Goal: Task Accomplishment & Management: Manage account settings

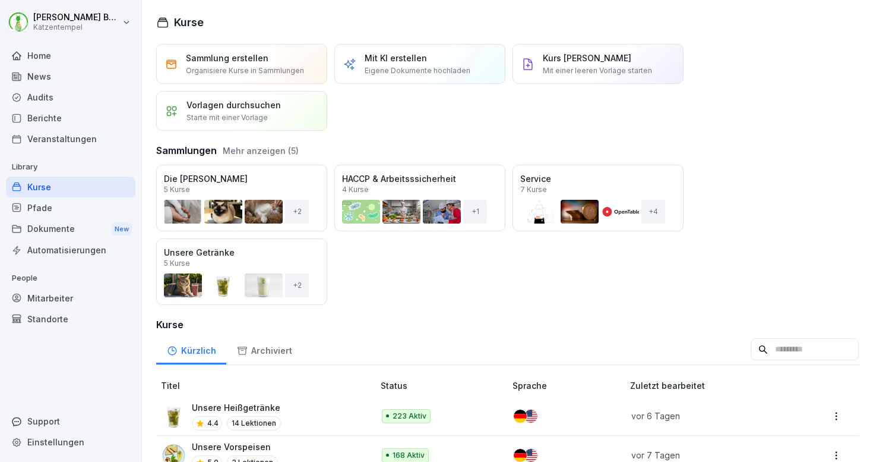
click at [59, 296] on div "Mitarbeiter" at bounding box center [71, 298] width 130 height 21
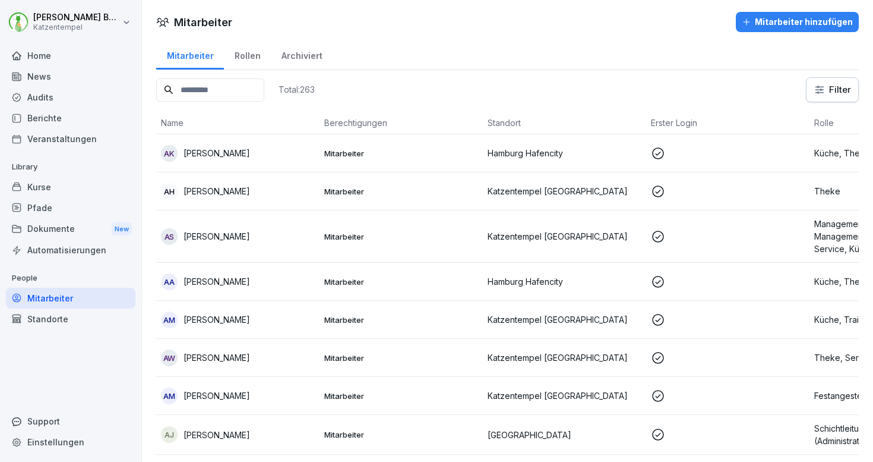
click at [765, 25] on div "Mitarbeiter hinzufügen" at bounding box center [797, 21] width 111 height 13
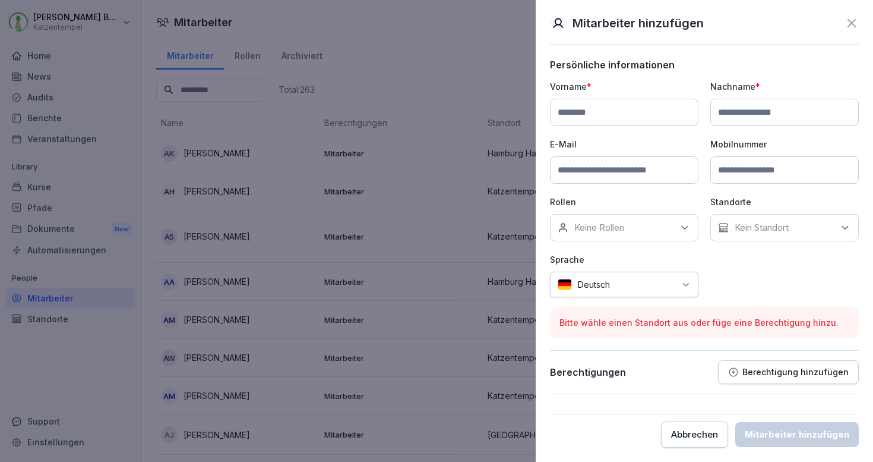
click at [854, 25] on icon at bounding box center [852, 23] width 8 height 8
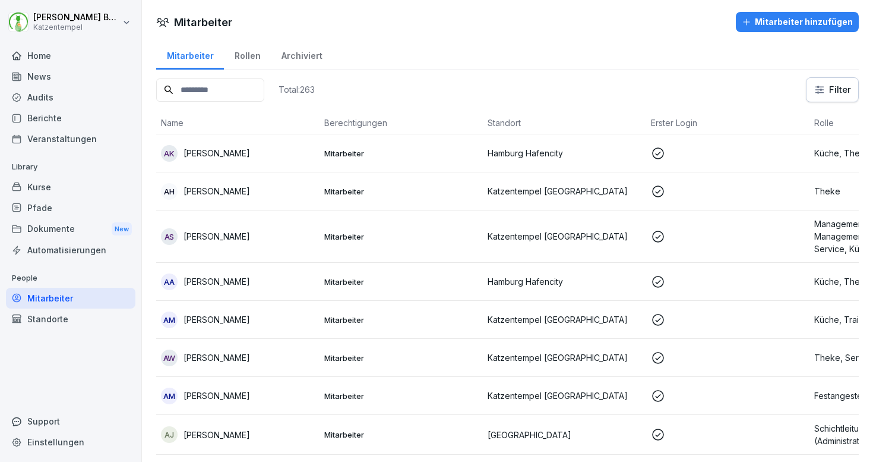
click at [397, 156] on p "Mitarbeiter" at bounding box center [401, 153] width 154 height 11
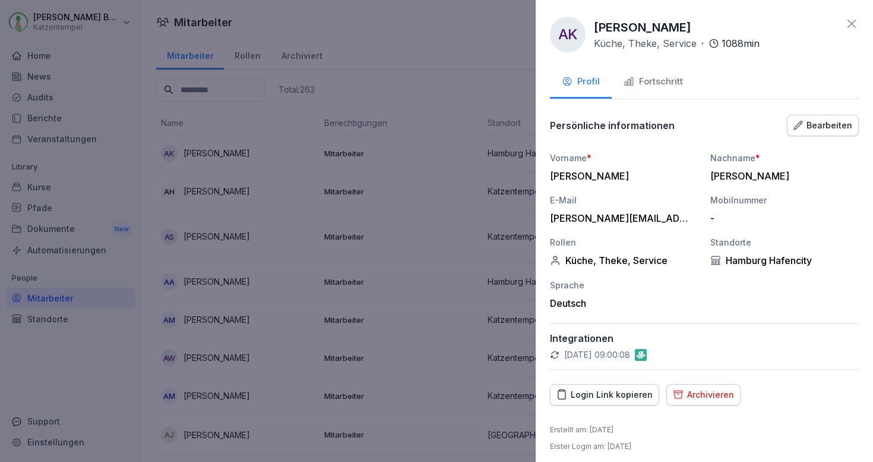
click at [795, 130] on div "Bearbeiten" at bounding box center [823, 125] width 59 height 13
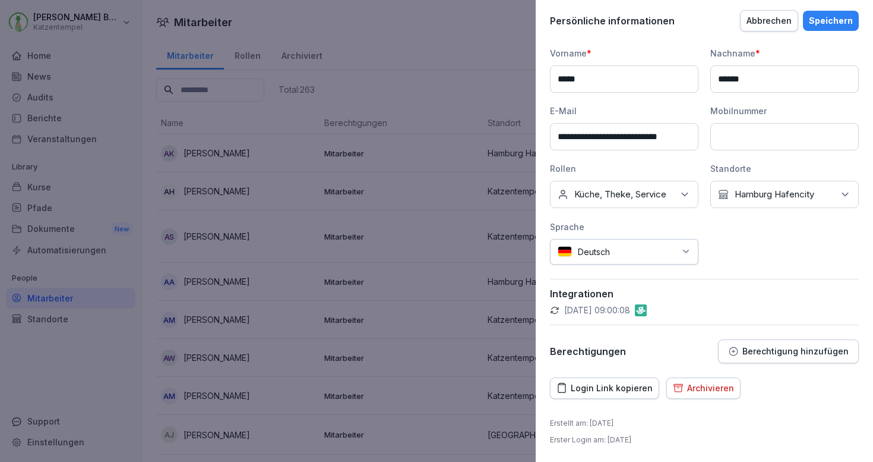
scroll to position [116, 0]
click at [759, 349] on p "Berechtigung hinzufügen" at bounding box center [796, 351] width 106 height 10
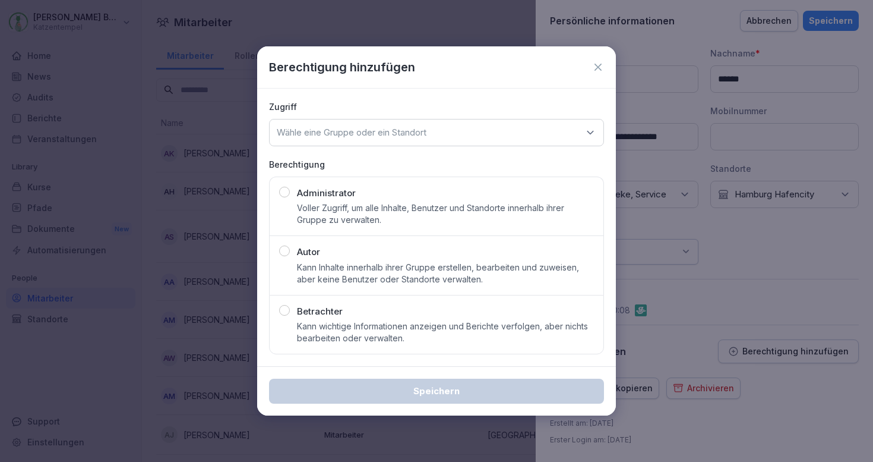
click at [597, 67] on icon at bounding box center [598, 67] width 7 height 7
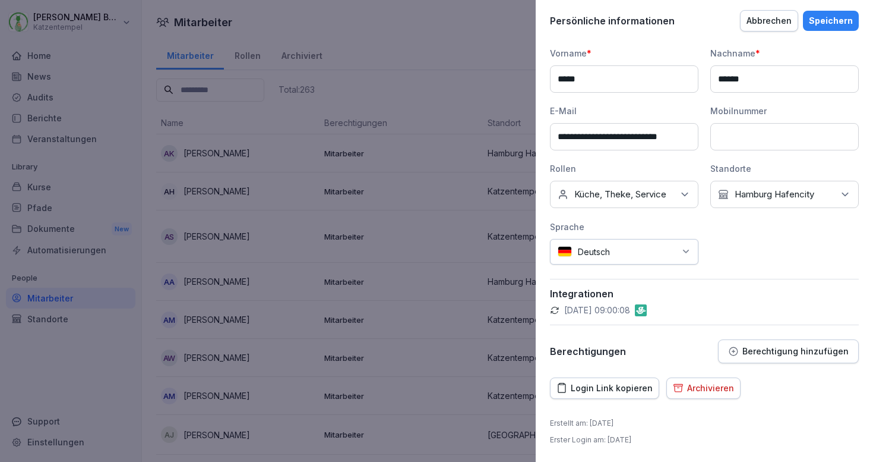
click at [90, 57] on div at bounding box center [436, 231] width 873 height 462
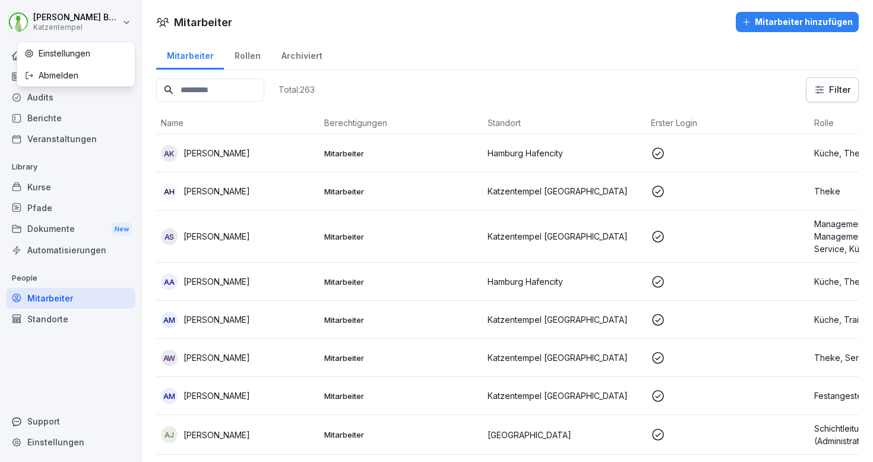
click at [71, 20] on html "Laura Benedix Katzentempel Home News Audits Berichte Veranstaltungen Library Ku…" at bounding box center [436, 231] width 873 height 462
click at [72, 71] on div "Abmelden" at bounding box center [76, 75] width 118 height 22
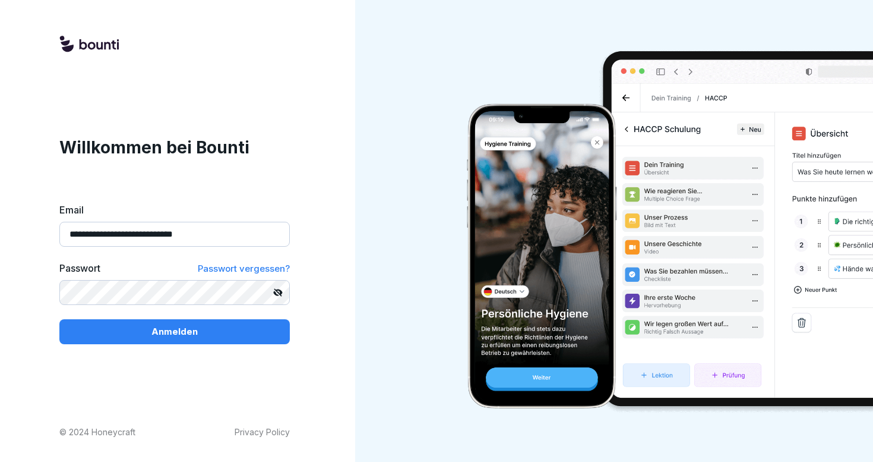
type input "**********"
click at [175, 331] on button "Anmelden" at bounding box center [174, 331] width 230 height 25
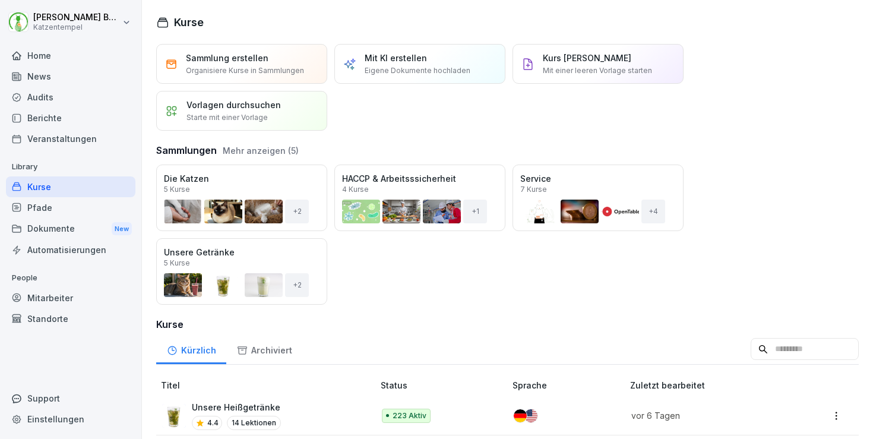
click at [62, 321] on div "Standorte" at bounding box center [71, 318] width 130 height 21
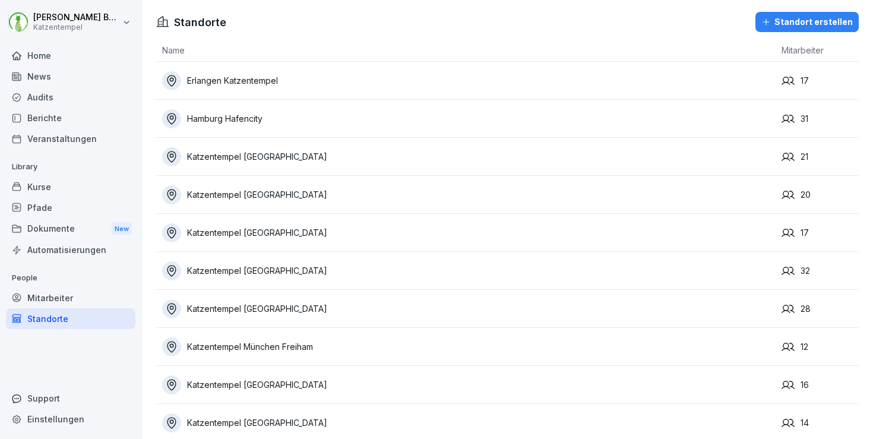
click at [61, 295] on div "Mitarbeiter" at bounding box center [71, 298] width 130 height 21
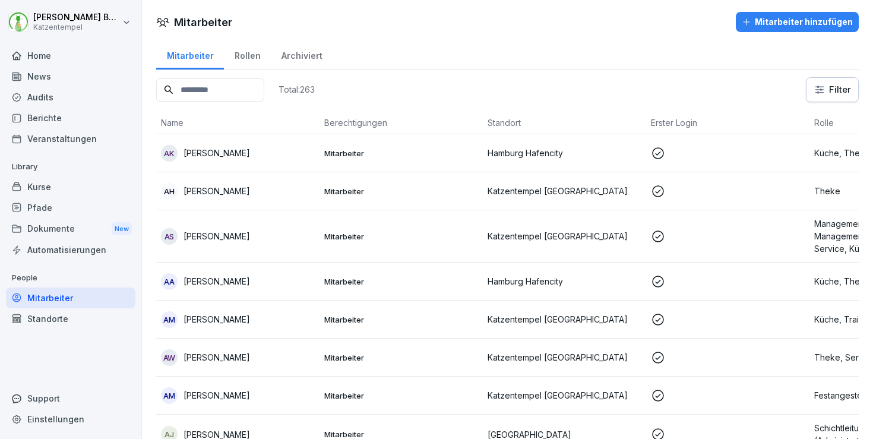
click at [45, 118] on div "Berichte" at bounding box center [71, 118] width 130 height 21
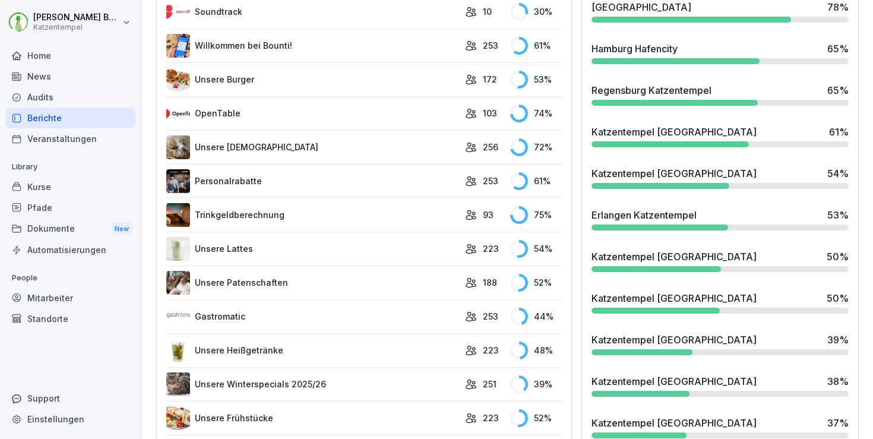
scroll to position [374, 0]
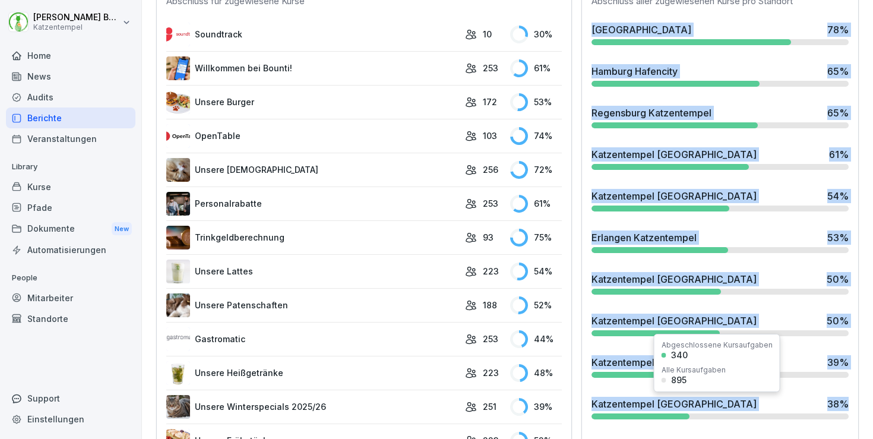
drag, startPoint x: 580, startPoint y: 13, endPoint x: 782, endPoint y: 413, distance: 448.7
copy div "München Türkenstraße 78 % Hamburg Hafencity 65 % Regensburg Katzentempel 65 % K…"
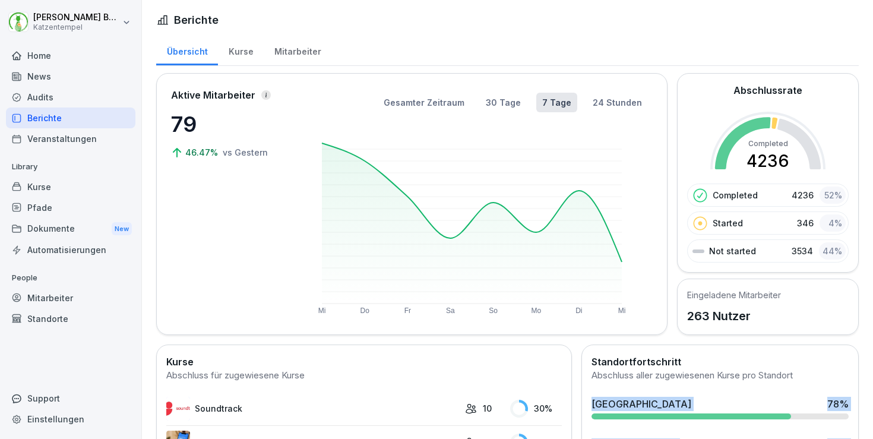
scroll to position [244, 0]
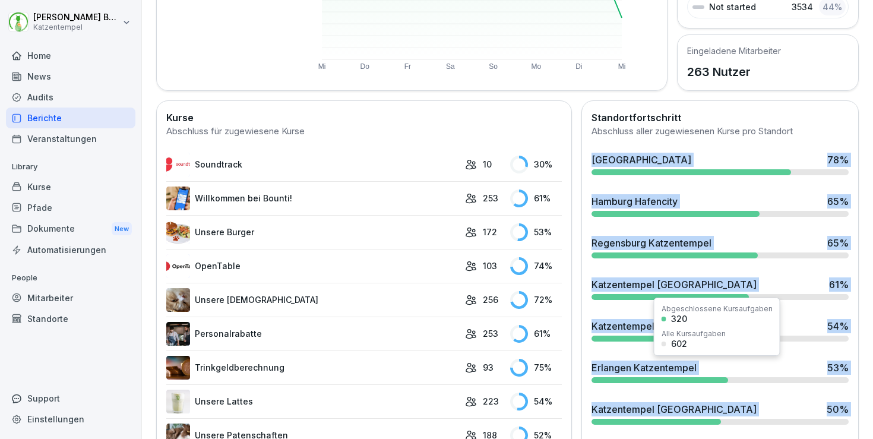
click at [709, 368] on div "Erlangen Katzentempel 53 %" at bounding box center [720, 368] width 257 height 14
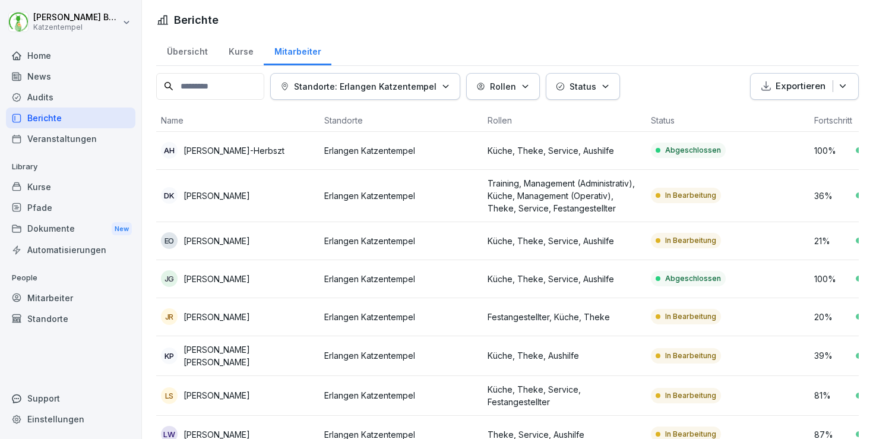
click at [222, 46] on div "Kurse" at bounding box center [241, 50] width 46 height 30
click at [236, 52] on div "Kurse" at bounding box center [241, 50] width 46 height 30
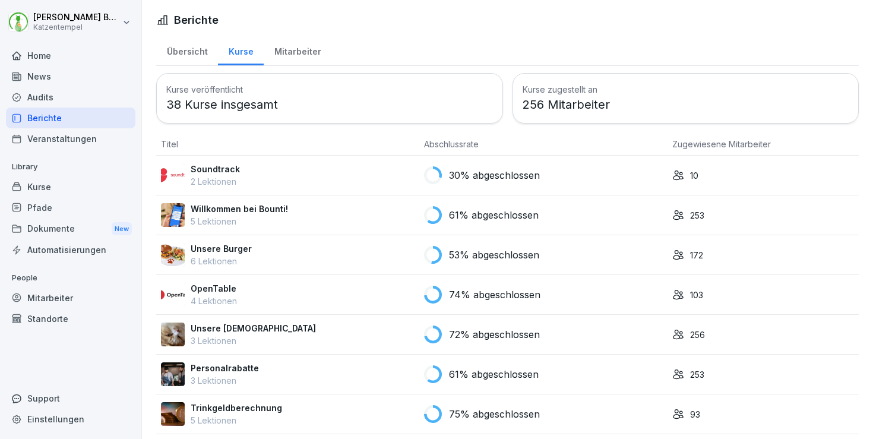
click at [158, 51] on div "Übersicht" at bounding box center [187, 50] width 62 height 30
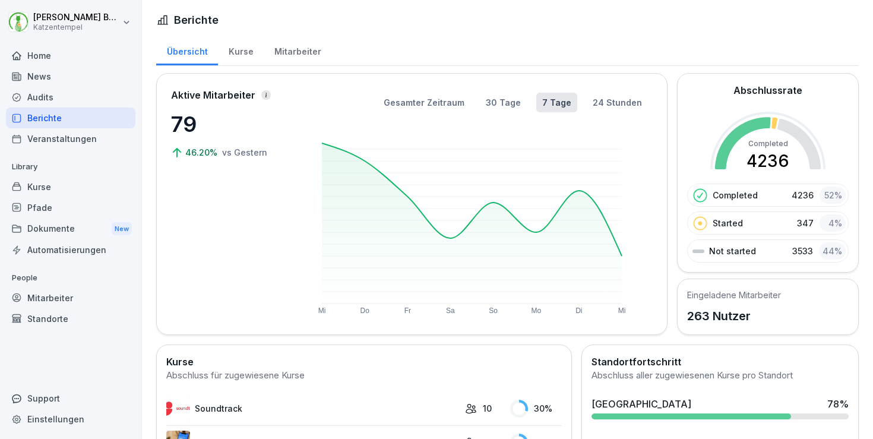
click at [48, 296] on div "Mitarbeiter" at bounding box center [71, 298] width 130 height 21
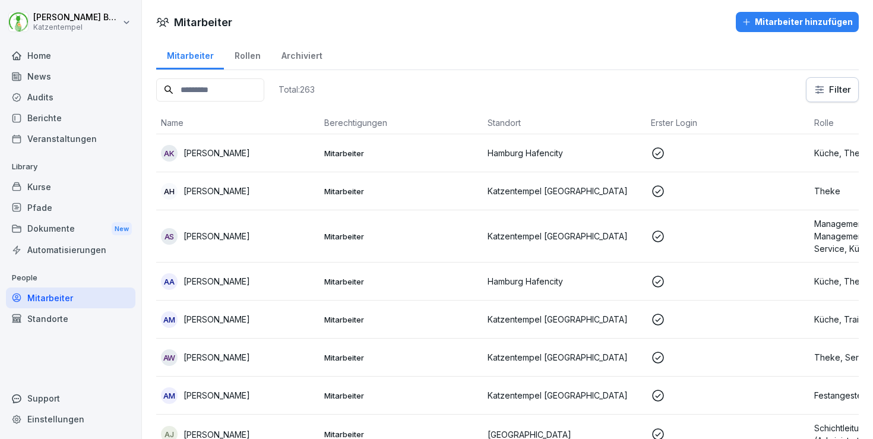
click at [72, 406] on div "Support" at bounding box center [71, 398] width 130 height 21
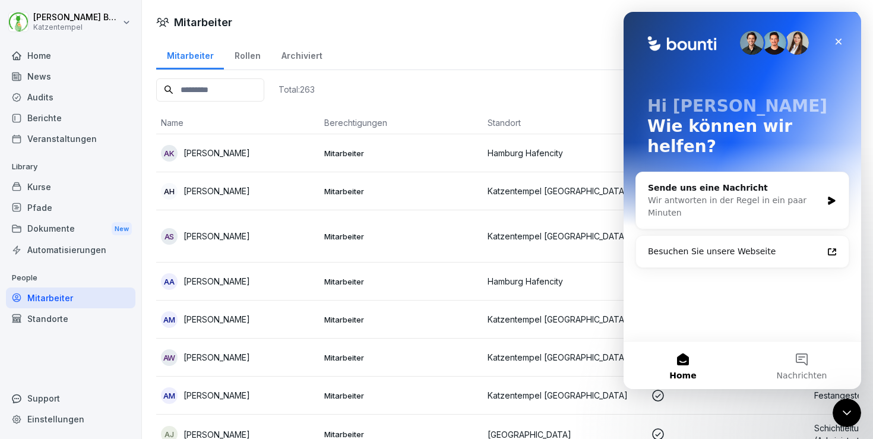
click at [70, 317] on div "Standorte" at bounding box center [71, 318] width 130 height 21
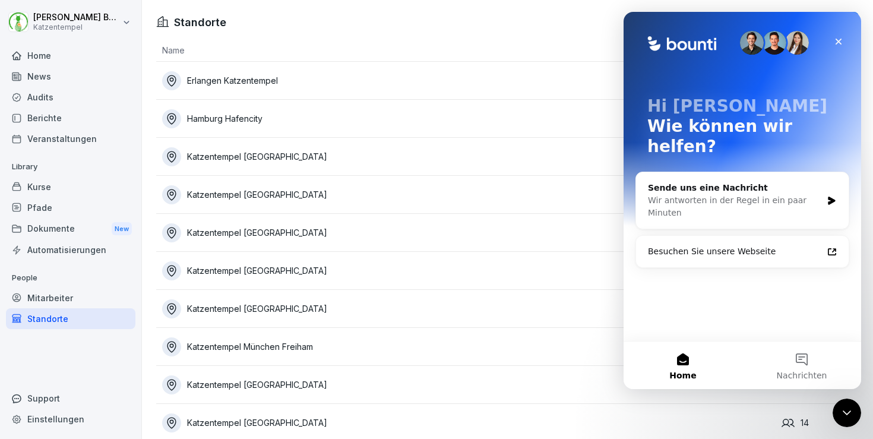
click at [65, 424] on div "Einstellungen" at bounding box center [71, 419] width 130 height 21
select select "**"
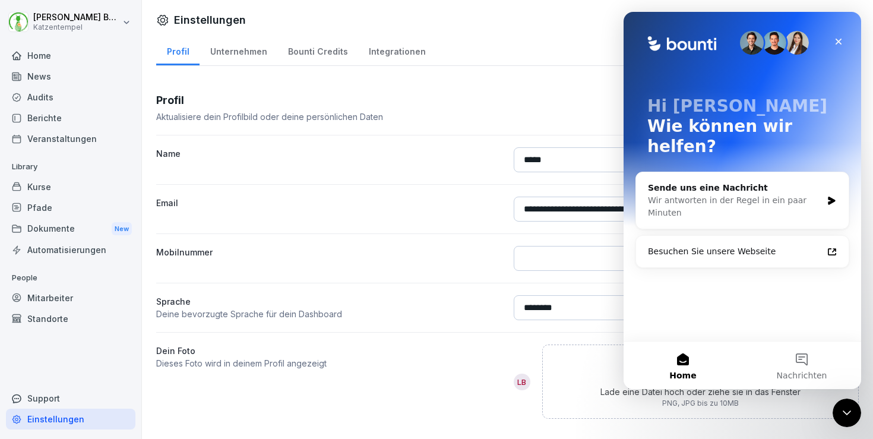
click at [314, 50] on div "Bounti Credits" at bounding box center [317, 50] width 81 height 30
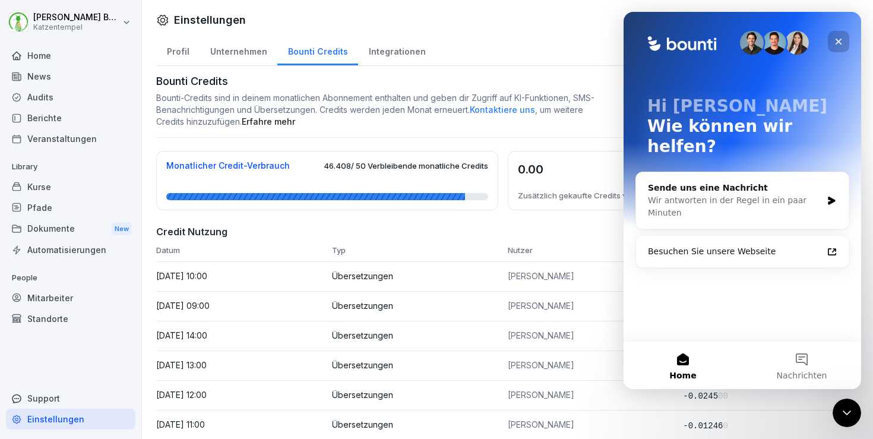
click at [840, 44] on icon "Schließen" at bounding box center [839, 42] width 10 height 10
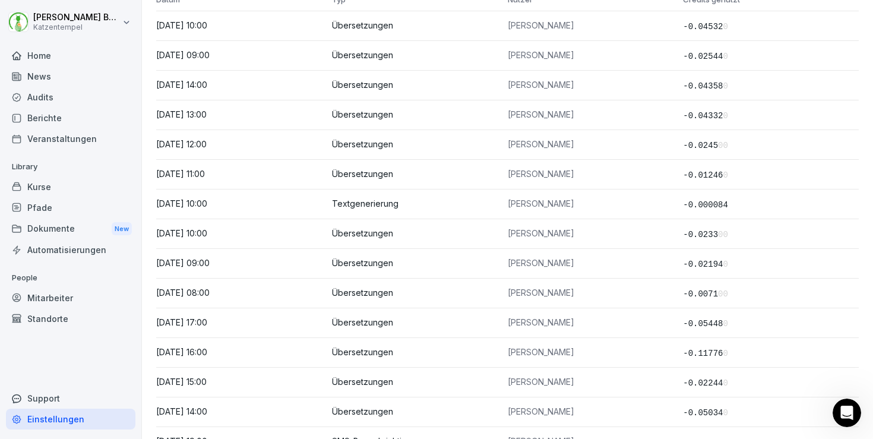
scroll to position [384, 0]
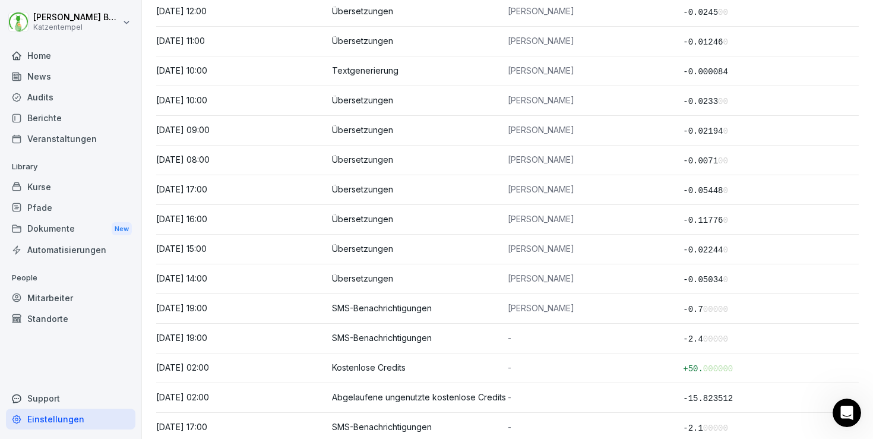
click at [34, 111] on div "Berichte" at bounding box center [71, 118] width 130 height 21
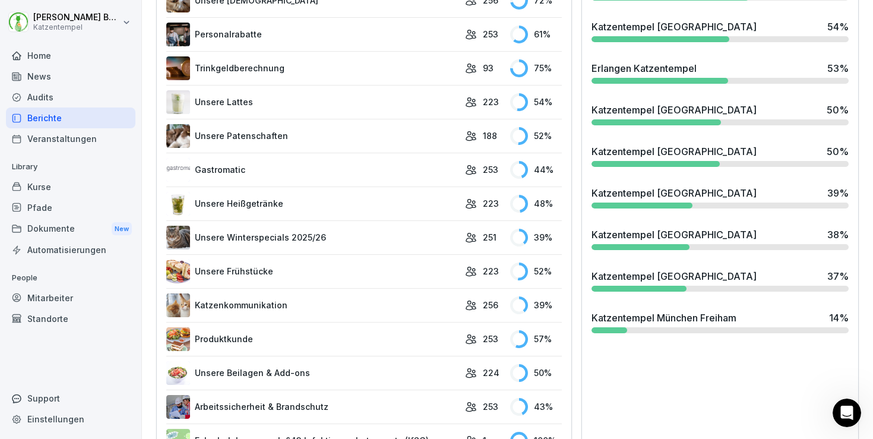
scroll to position [473, 0]
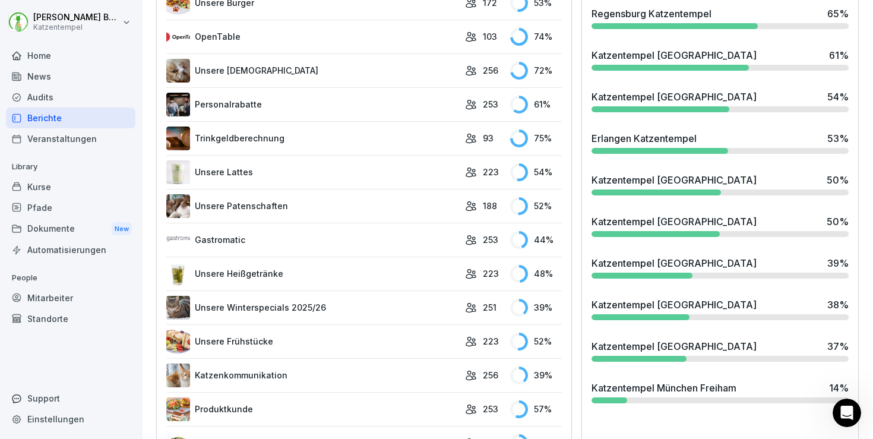
click at [24, 71] on div "News" at bounding box center [71, 76] width 130 height 21
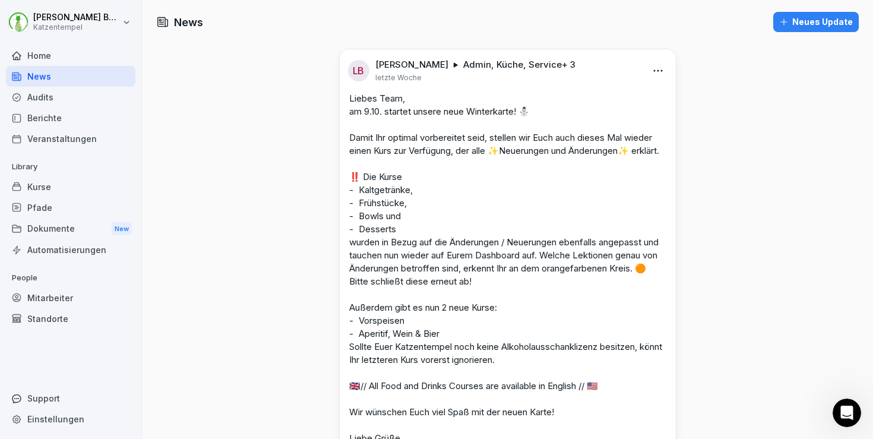
click at [38, 301] on div "Mitarbeiter" at bounding box center [71, 298] width 130 height 21
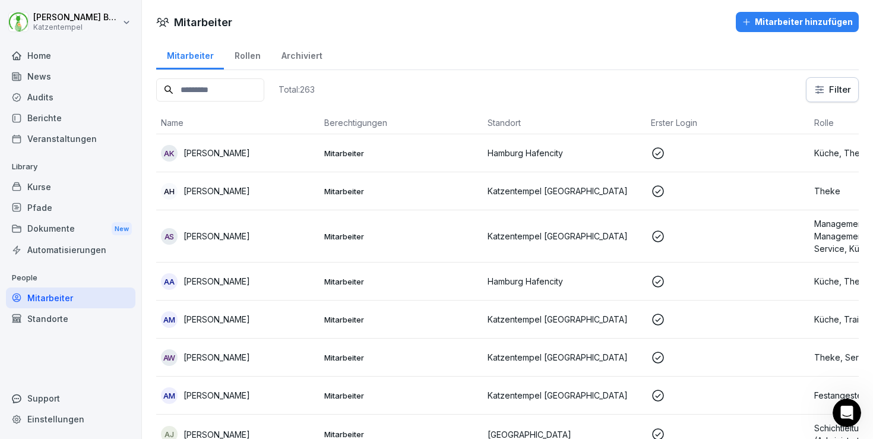
click at [238, 91] on input at bounding box center [210, 89] width 108 height 23
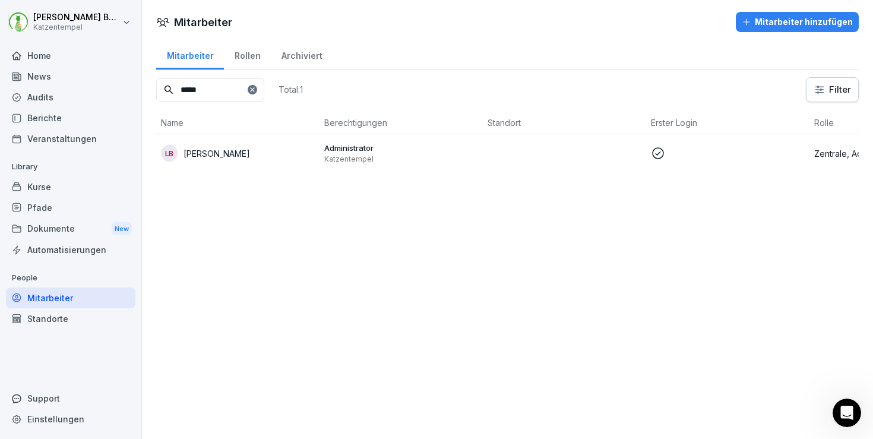
type input "*****"
click at [425, 149] on p "Administrator" at bounding box center [401, 148] width 154 height 11
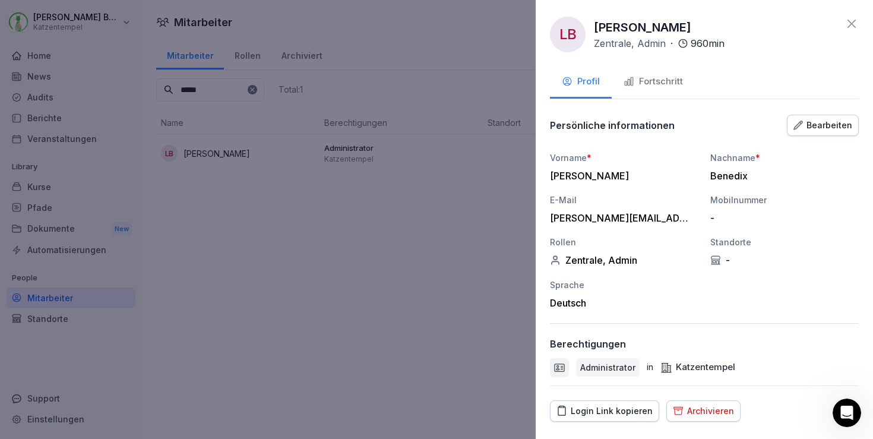
click at [823, 119] on div "Bearbeiten" at bounding box center [823, 125] width 59 height 13
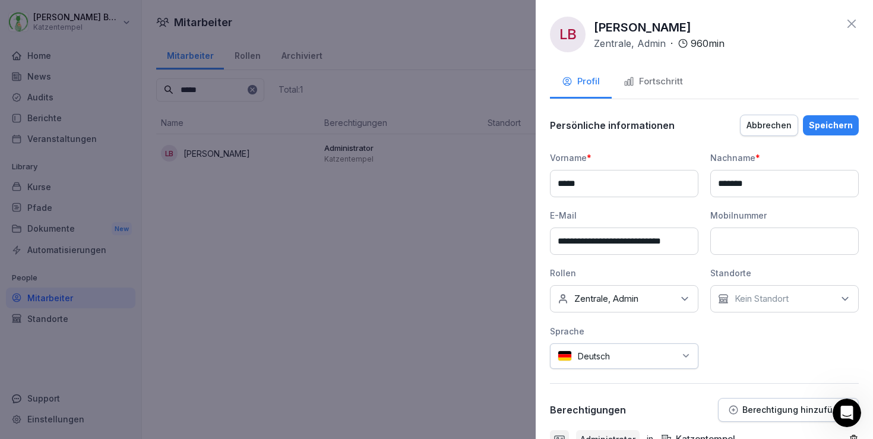
click at [780, 298] on p "Kein Standort" at bounding box center [762, 299] width 54 height 12
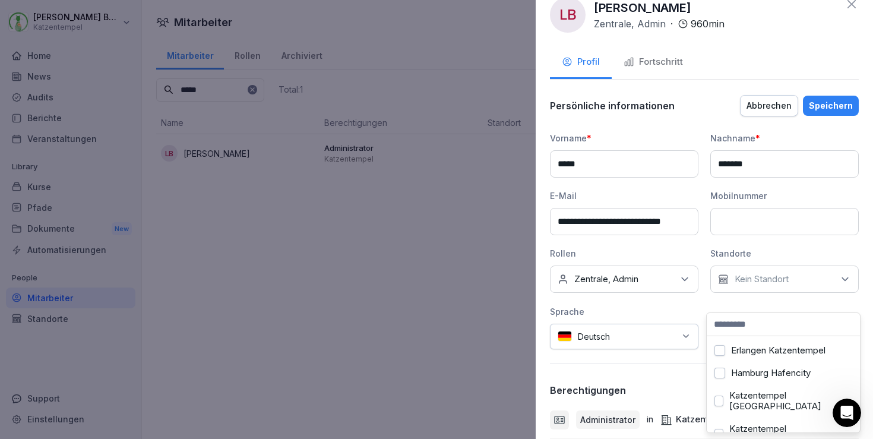
scroll to position [111, 0]
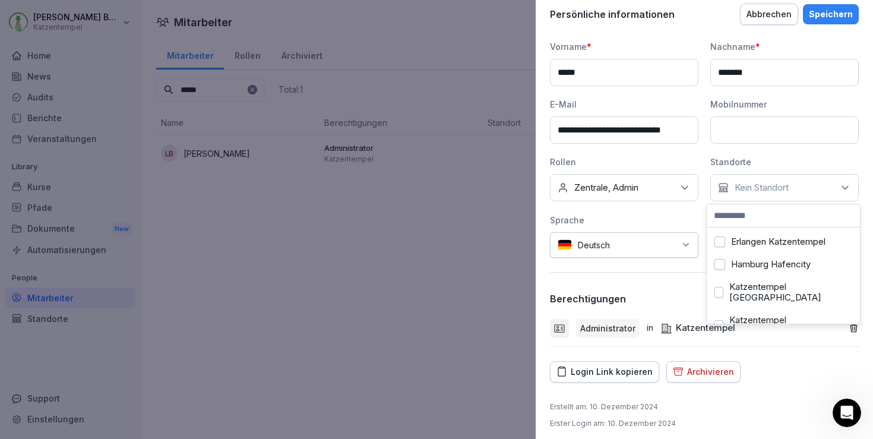
click at [721, 238] on button "Erlangen Katzentempel" at bounding box center [720, 241] width 11 height 11
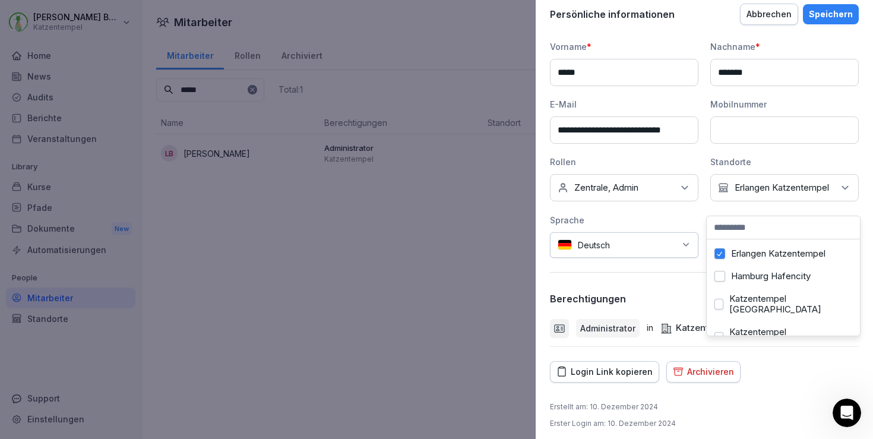
click at [720, 275] on button "Hamburg Hafencity" at bounding box center [720, 276] width 11 height 11
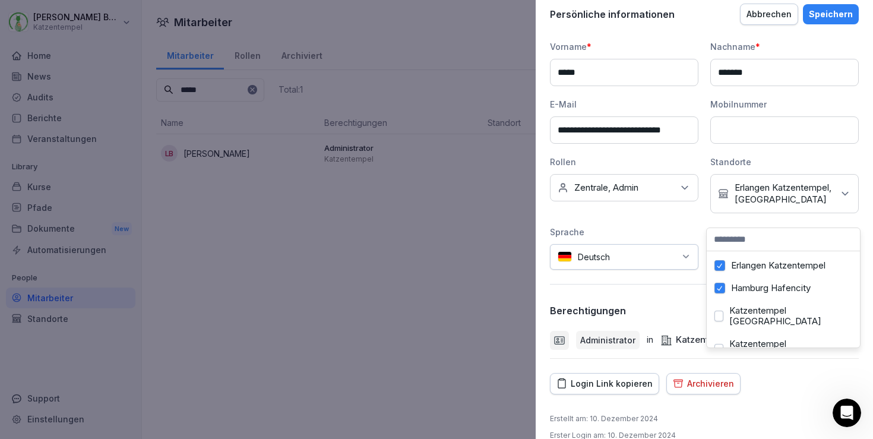
click at [717, 312] on button "Katzentempel [GEOGRAPHIC_DATA]" at bounding box center [719, 316] width 9 height 11
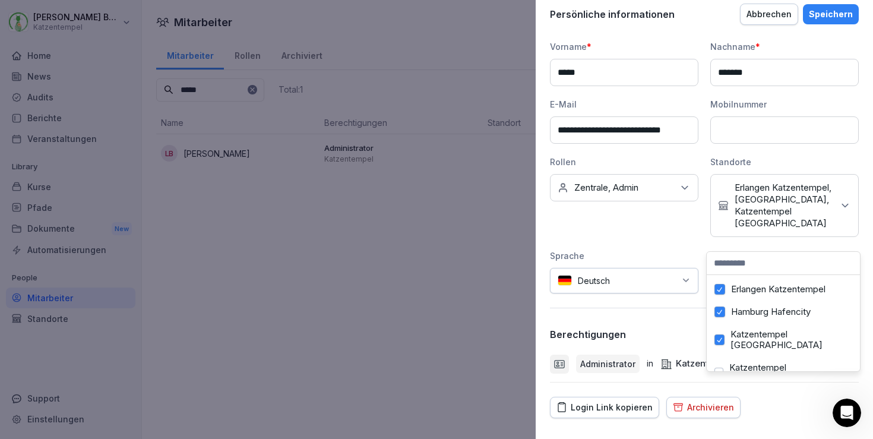
scroll to position [15, 0]
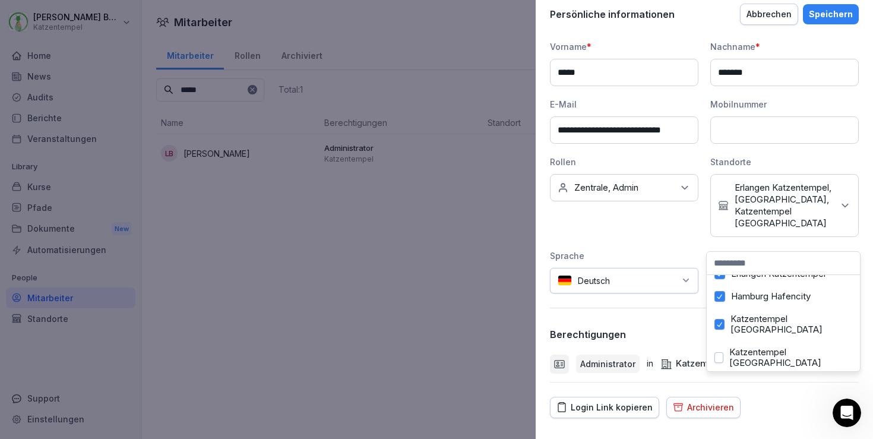
click at [722, 352] on button "Katzentempel [GEOGRAPHIC_DATA]" at bounding box center [719, 357] width 9 height 11
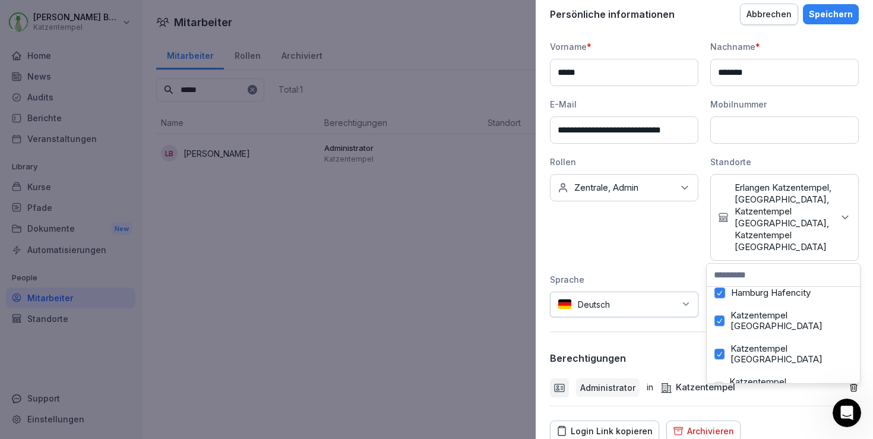
scroll to position [68, 0]
click at [721, 345] on button "Katzentempel [GEOGRAPHIC_DATA]" at bounding box center [719, 350] width 9 height 11
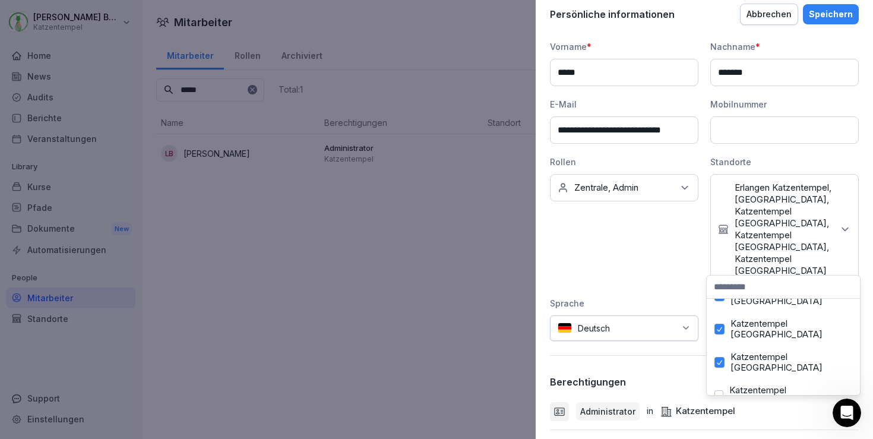
click at [719, 390] on button "Katzentempel [GEOGRAPHIC_DATA]" at bounding box center [719, 395] width 9 height 11
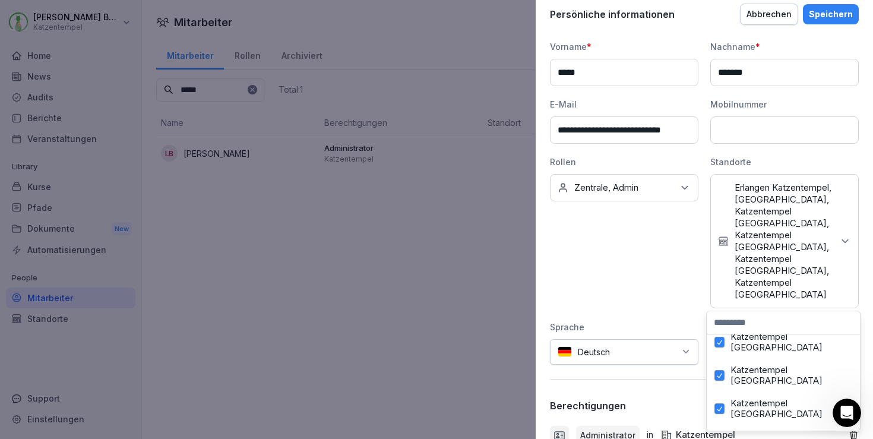
scroll to position [140, 0]
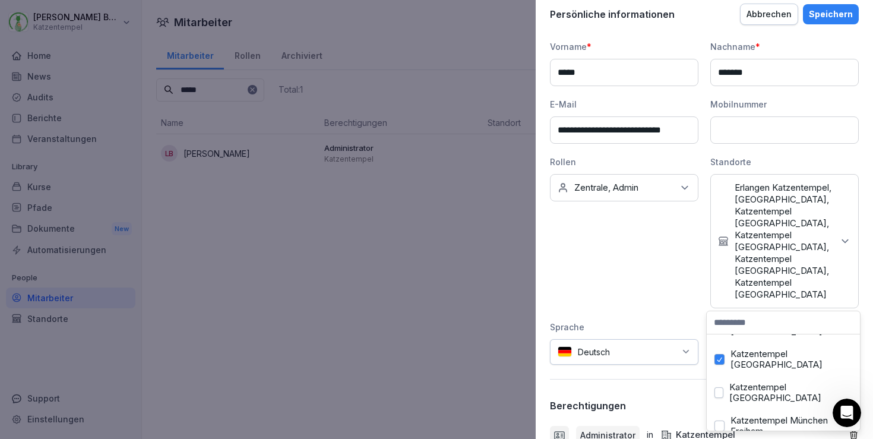
click at [720, 387] on button "Katzentempel [GEOGRAPHIC_DATA]" at bounding box center [719, 392] width 9 height 11
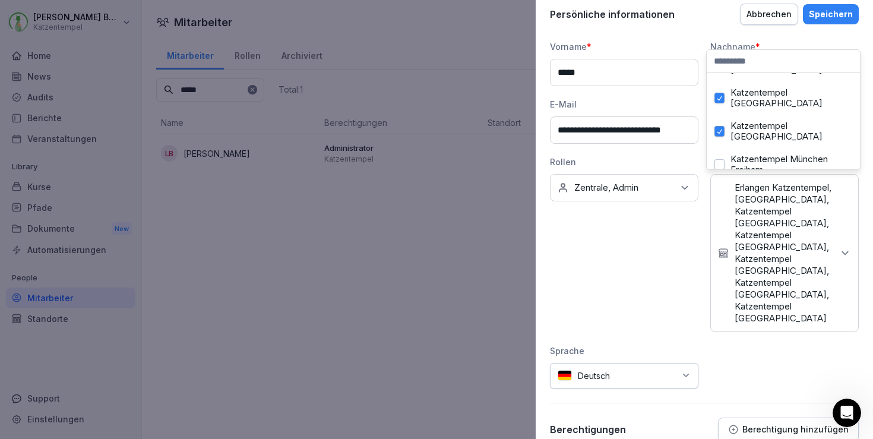
click at [721, 159] on button "Katzentempel München Freiham" at bounding box center [720, 164] width 10 height 11
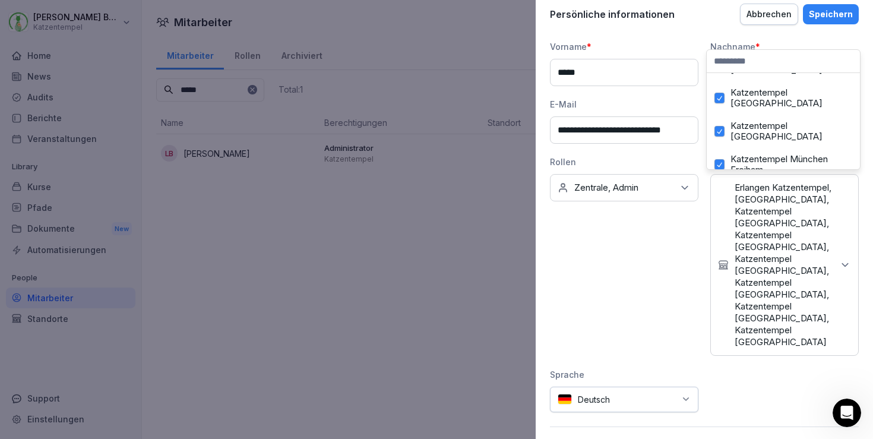
click at [721, 192] on button "Katzentempel [GEOGRAPHIC_DATA]" at bounding box center [719, 197] width 9 height 11
click at [722, 226] on button "Katzentempel [GEOGRAPHIC_DATA]" at bounding box center [719, 231] width 9 height 11
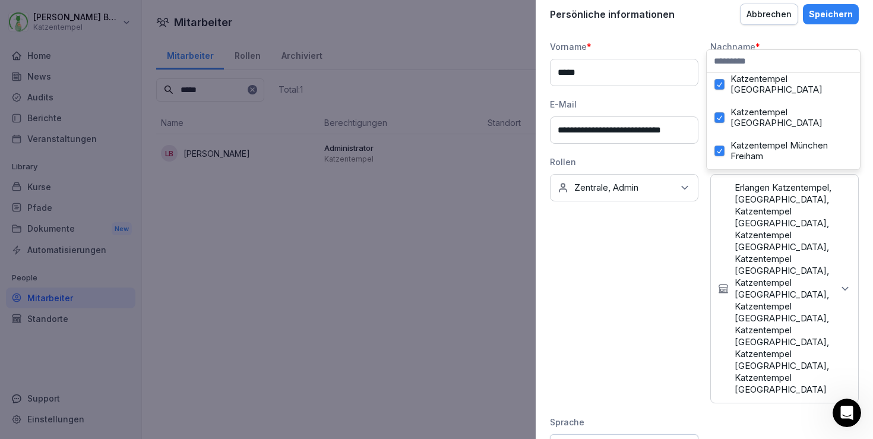
scroll to position [194, 0]
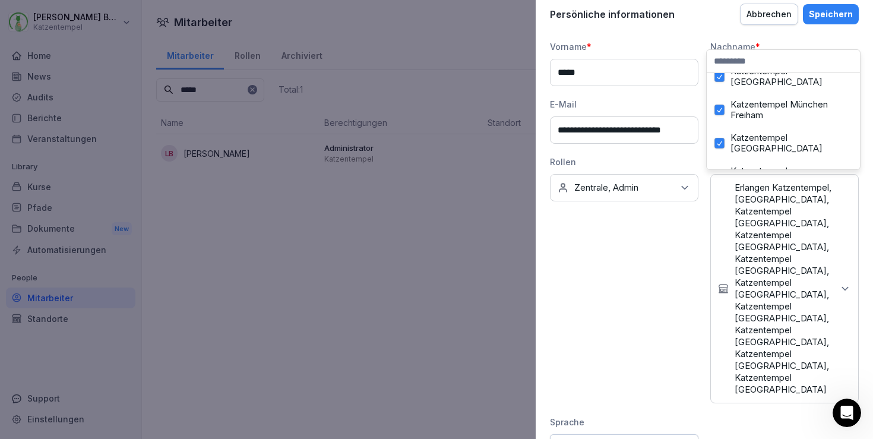
click at [719, 199] on button "[GEOGRAPHIC_DATA]" at bounding box center [720, 204] width 11 height 11
click at [720, 222] on button "Regensburg Katzentempel" at bounding box center [720, 227] width 11 height 11
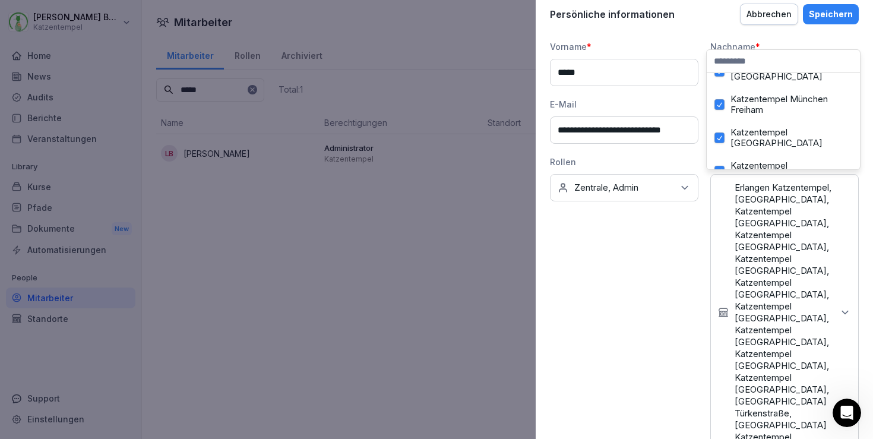
click at [829, 11] on div "Speichern" at bounding box center [831, 14] width 44 height 13
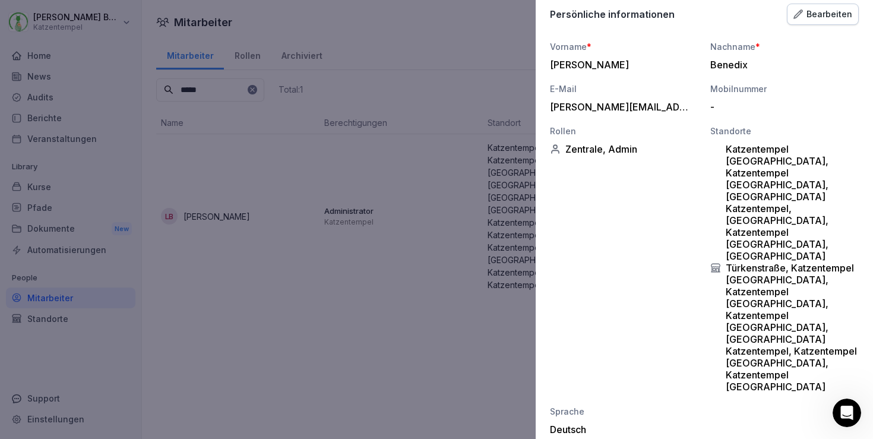
click at [446, 70] on div at bounding box center [436, 219] width 873 height 439
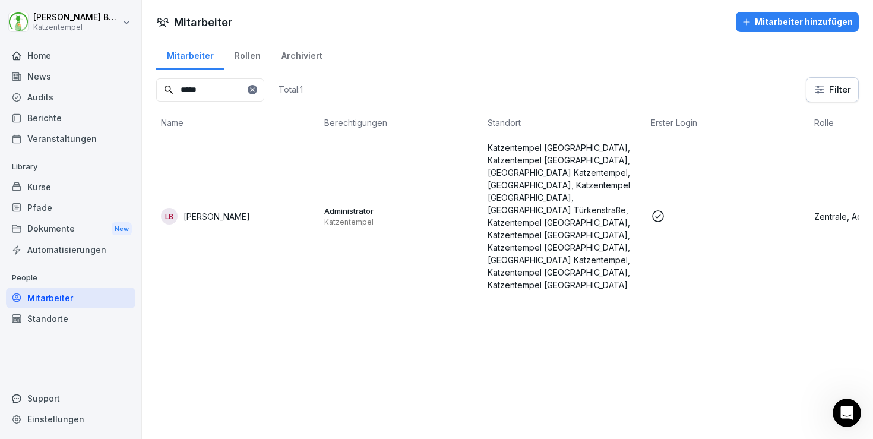
click at [52, 74] on div "News" at bounding box center [71, 76] width 130 height 21
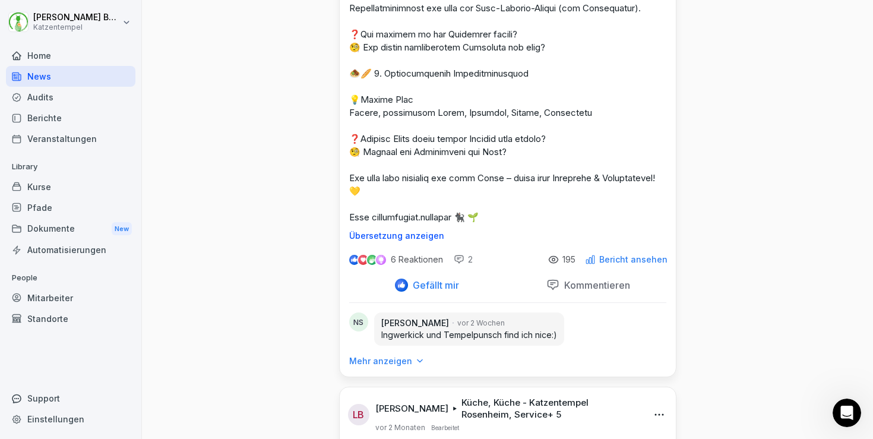
scroll to position [2100, 0]
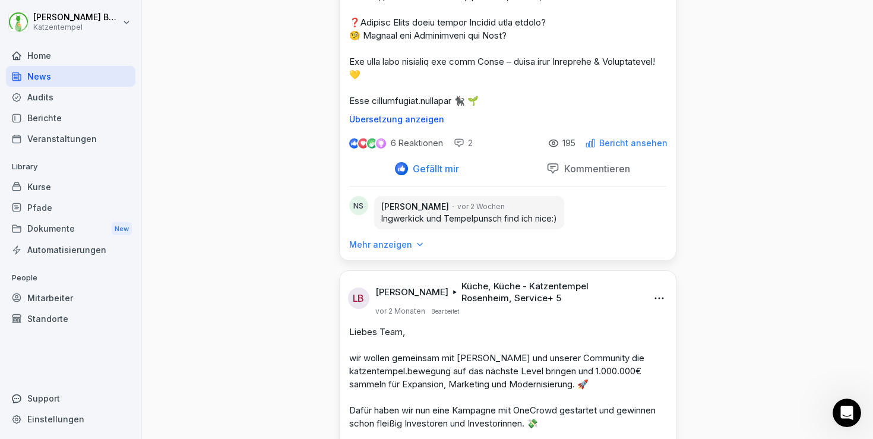
click at [362, 251] on p "Mehr anzeigen" at bounding box center [380, 245] width 63 height 12
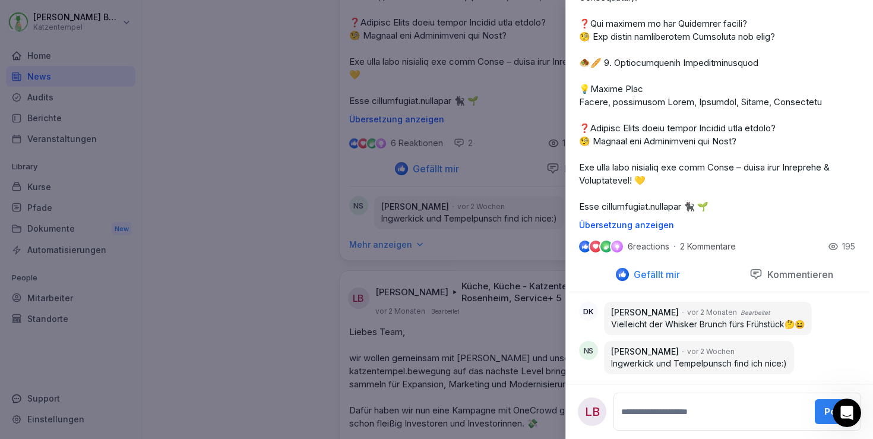
scroll to position [0, 0]
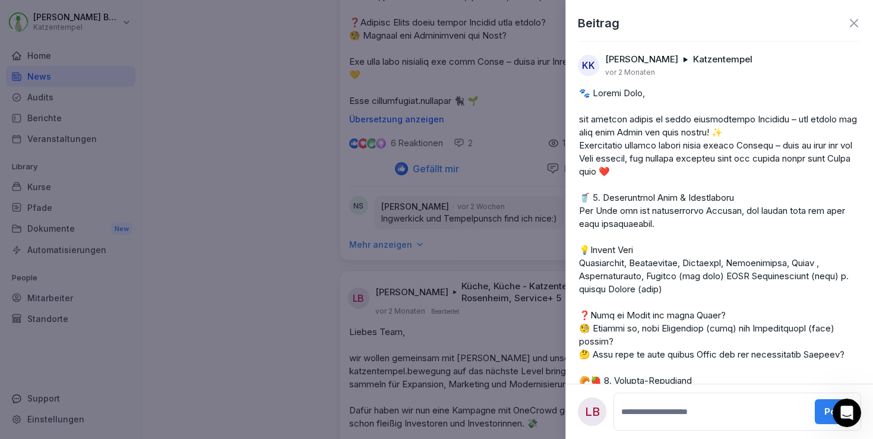
click at [847, 27] on icon at bounding box center [854, 23] width 14 height 14
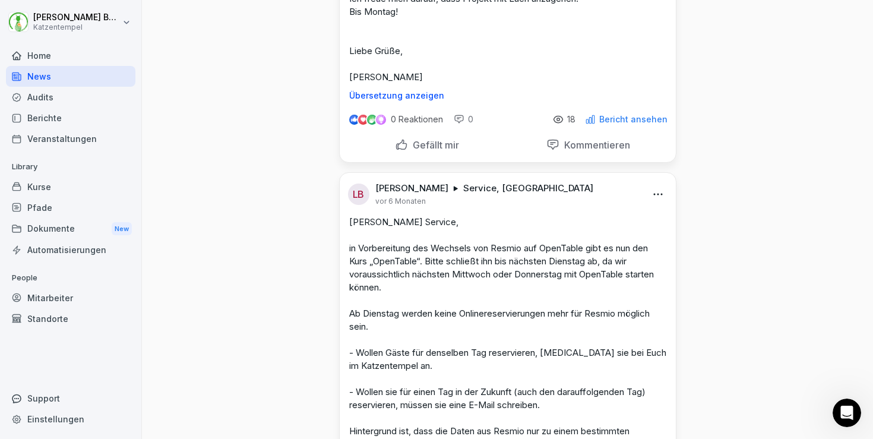
scroll to position [6832, 0]
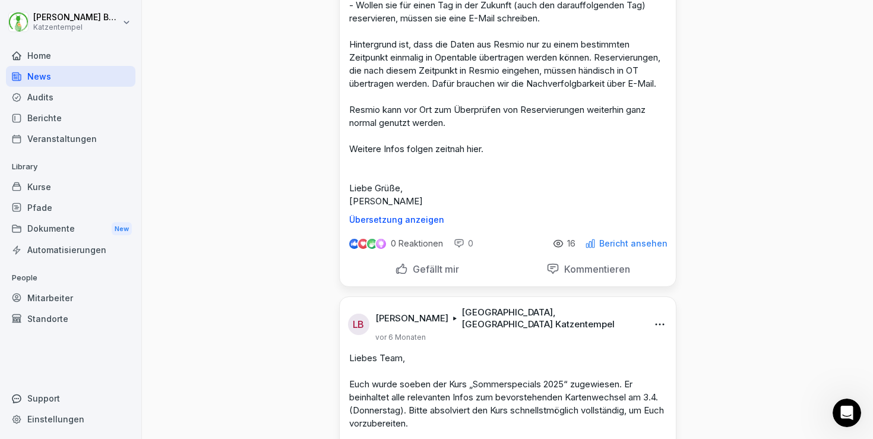
click at [78, 295] on div "Mitarbeiter" at bounding box center [71, 298] width 130 height 21
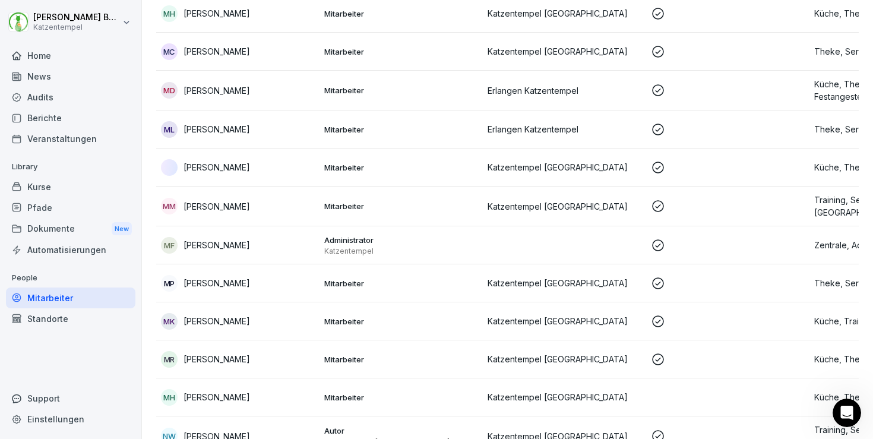
scroll to position [12, 0]
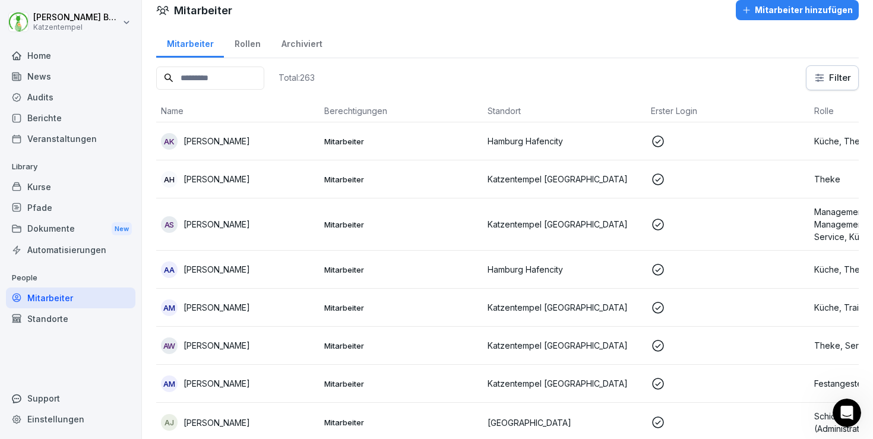
click at [210, 74] on input at bounding box center [210, 78] width 108 height 23
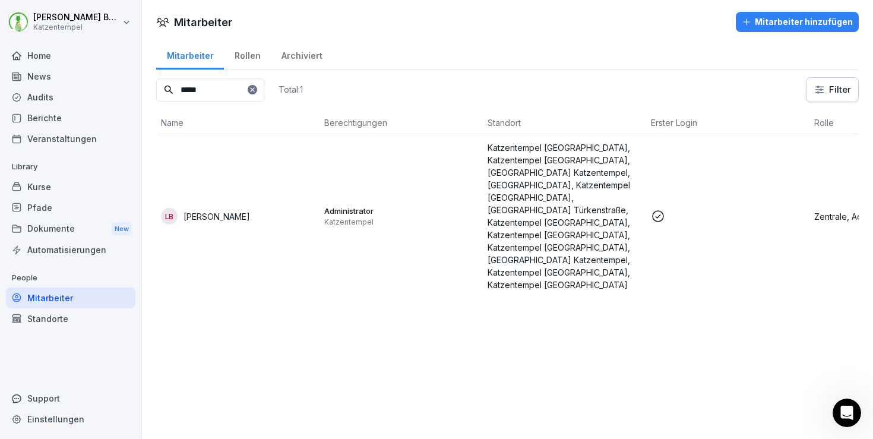
type input "*****"
click at [537, 190] on p "Katzentempel Nürnberg, Katzentempel Köln, Regensburg Katzentempel, Hamburg Hafe…" at bounding box center [565, 216] width 154 height 150
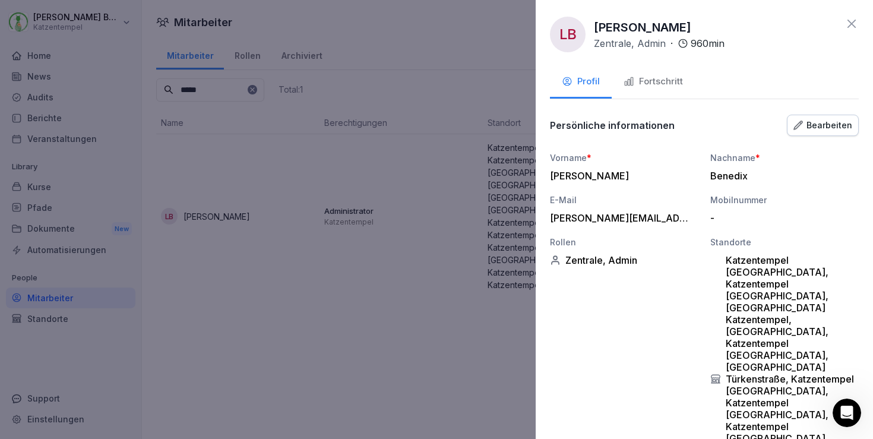
click at [819, 127] on div "Bearbeiten" at bounding box center [823, 125] width 59 height 13
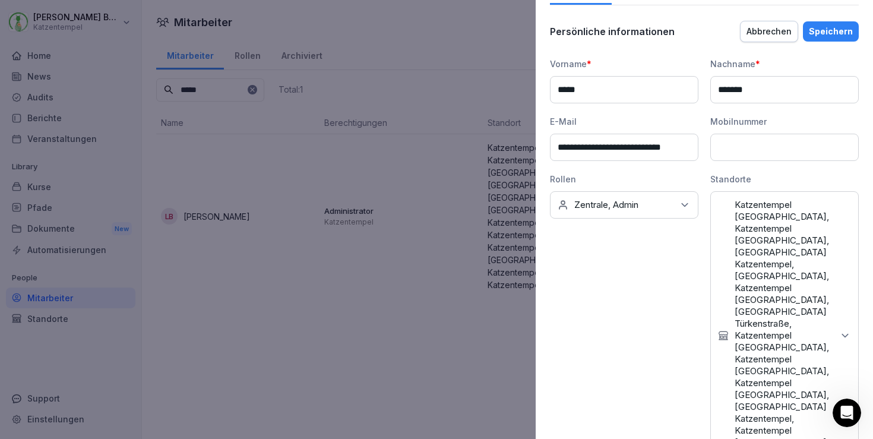
scroll to position [243, 0]
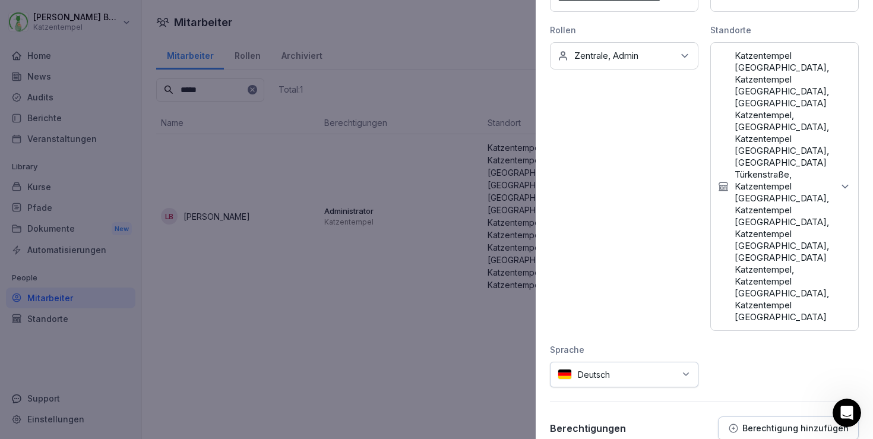
click at [825, 170] on p "Katzentempel Nürnberg, Katzentempel Köln, Regensburg Katzentempel, Hamburg Hafe…" at bounding box center [784, 186] width 99 height 273
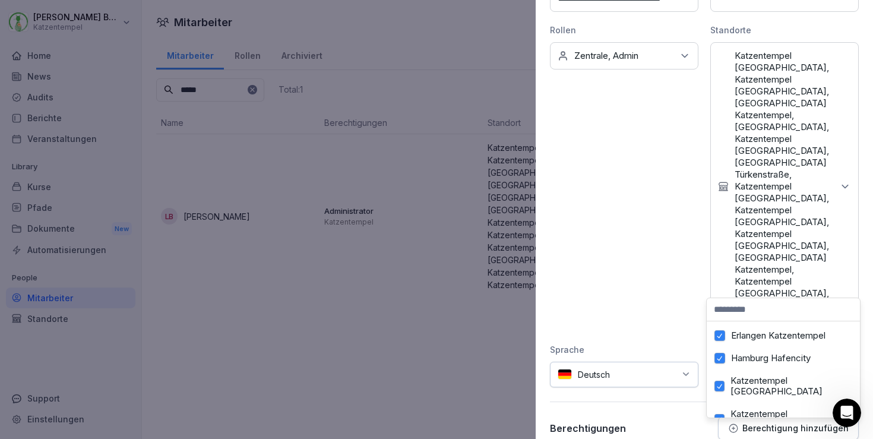
click at [719, 337] on span "button" at bounding box center [720, 335] width 10 height 9
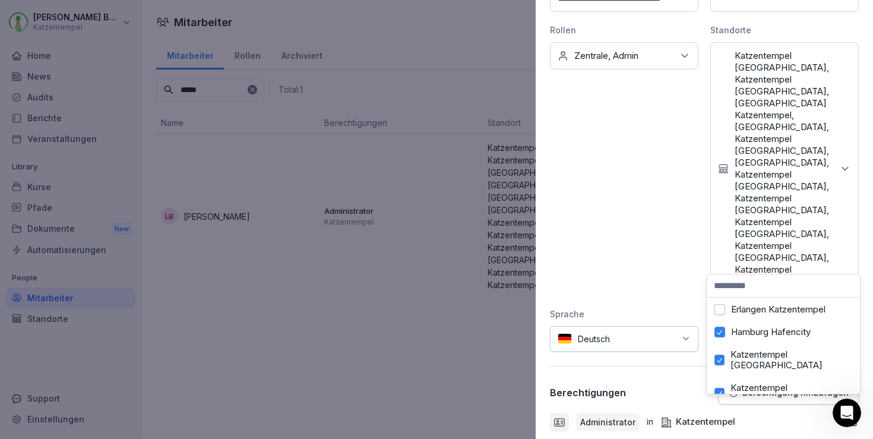
click at [720, 331] on span "button" at bounding box center [720, 332] width 10 height 9
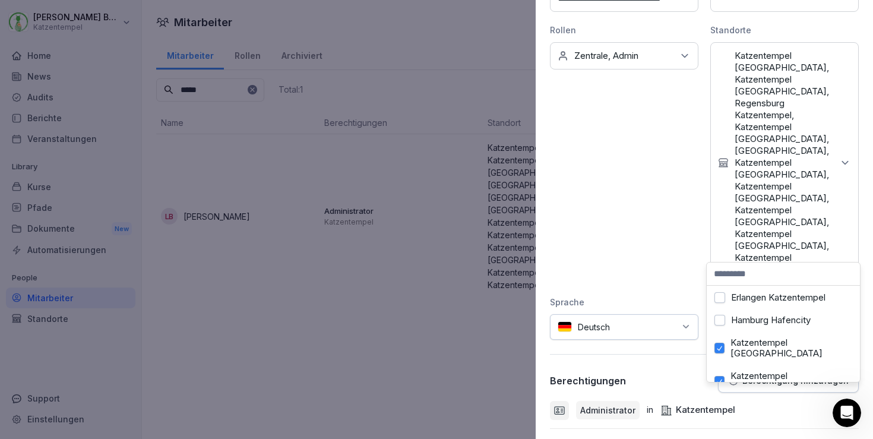
click at [719, 344] on span "button" at bounding box center [719, 348] width 9 height 9
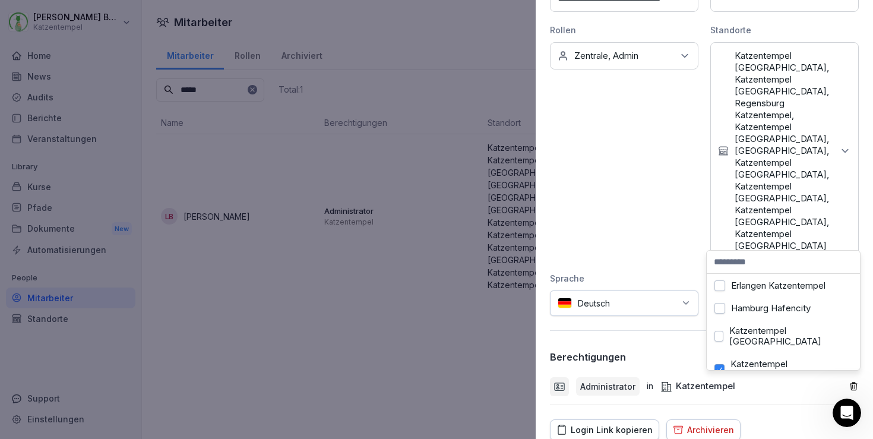
click at [719, 365] on span "button" at bounding box center [719, 369] width 9 height 9
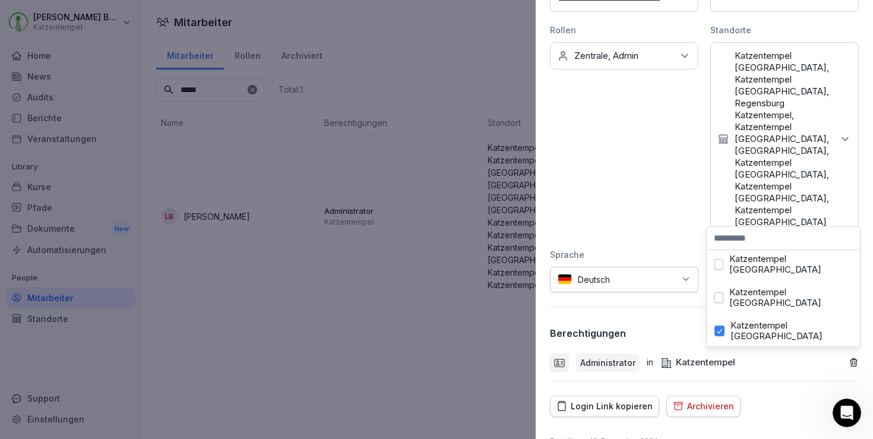
scroll to position [71, 0]
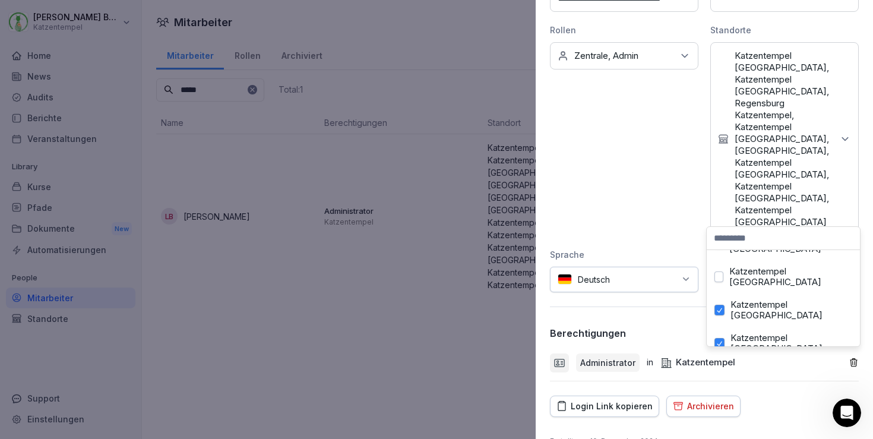
click at [719, 306] on span "button" at bounding box center [719, 310] width 9 height 9
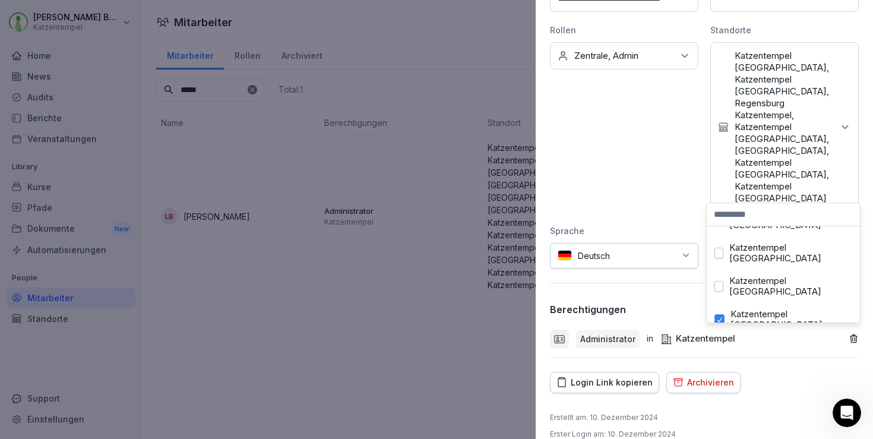
click at [720, 315] on span "button" at bounding box center [719, 319] width 9 height 9
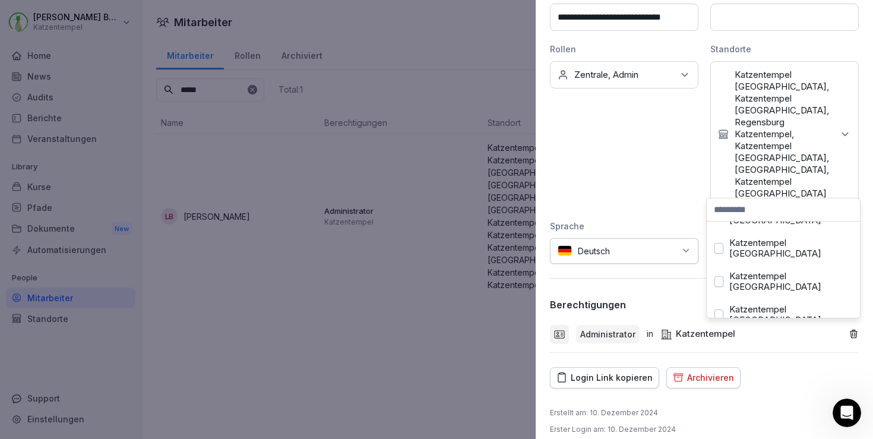
click at [718, 344] on span "button" at bounding box center [719, 348] width 9 height 9
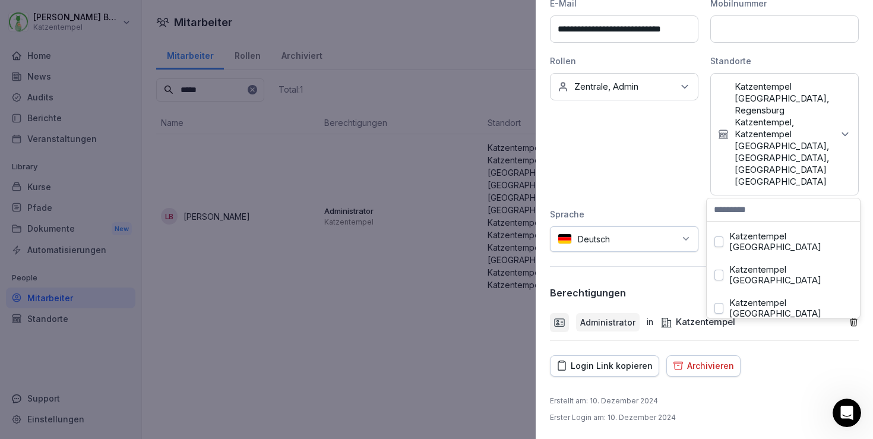
scroll to position [130, 0]
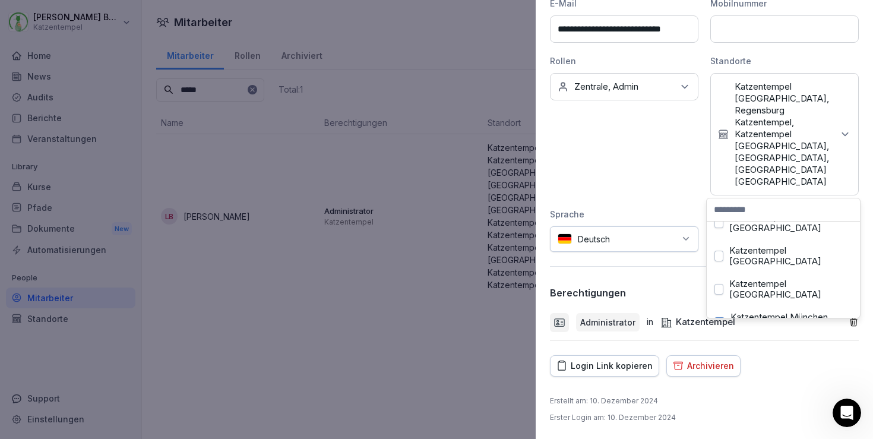
click at [722, 318] on span "button" at bounding box center [719, 322] width 9 height 9
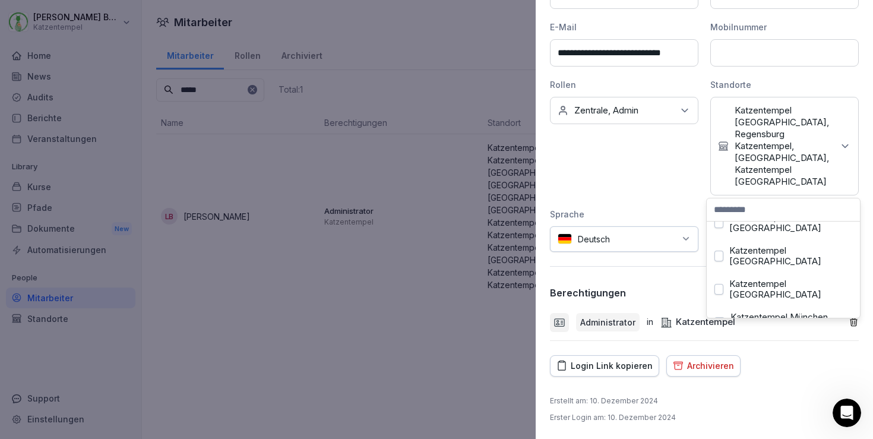
click at [719, 352] on span "button" at bounding box center [719, 356] width 9 height 9
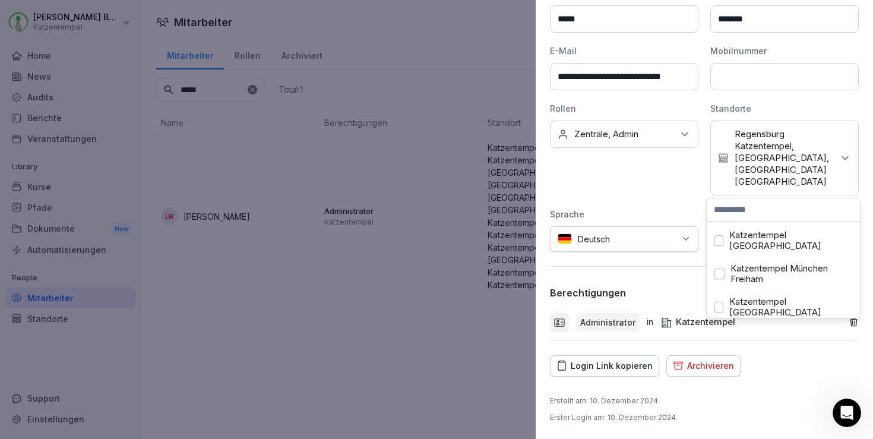
scroll to position [200, 0]
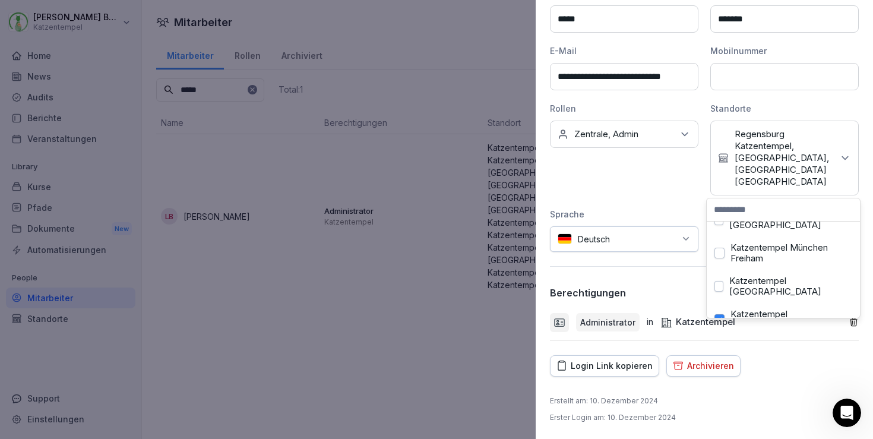
click at [724, 315] on span "button" at bounding box center [719, 319] width 9 height 9
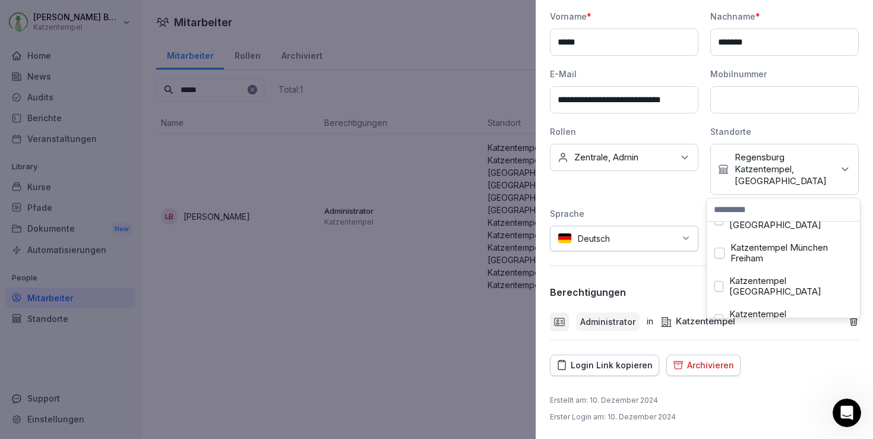
click at [722, 343] on span "button" at bounding box center [720, 347] width 10 height 9
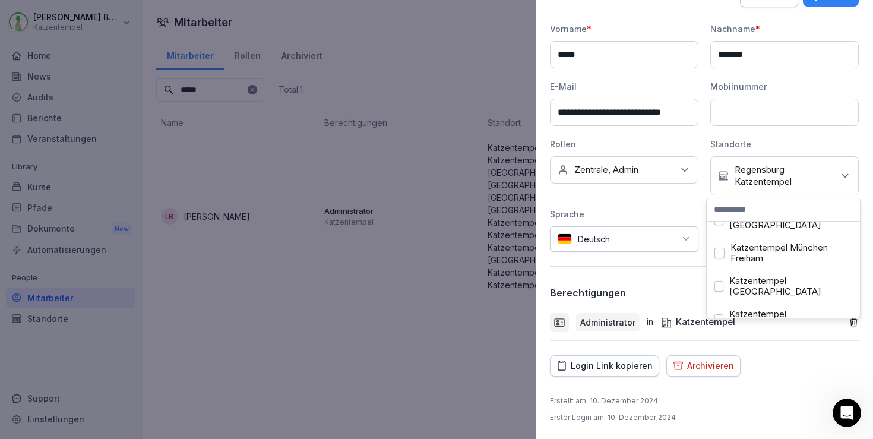
click at [719, 366] on span "button" at bounding box center [720, 370] width 10 height 9
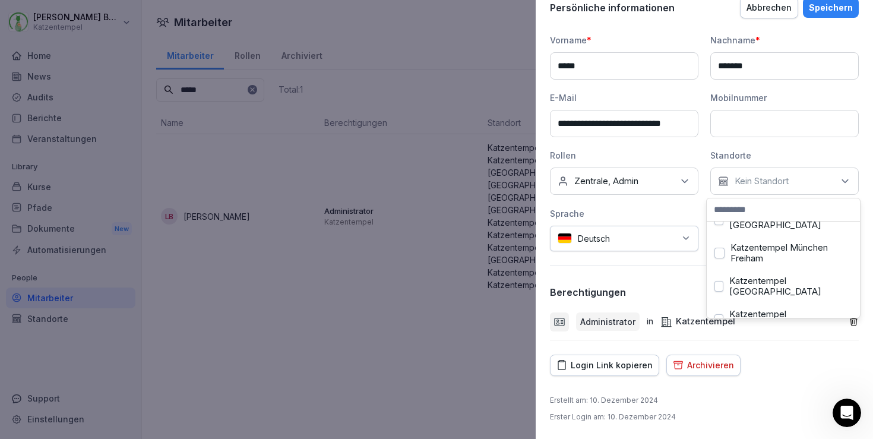
scroll to position [117, 0]
click at [845, 14] on button "Speichern" at bounding box center [831, 8] width 56 height 20
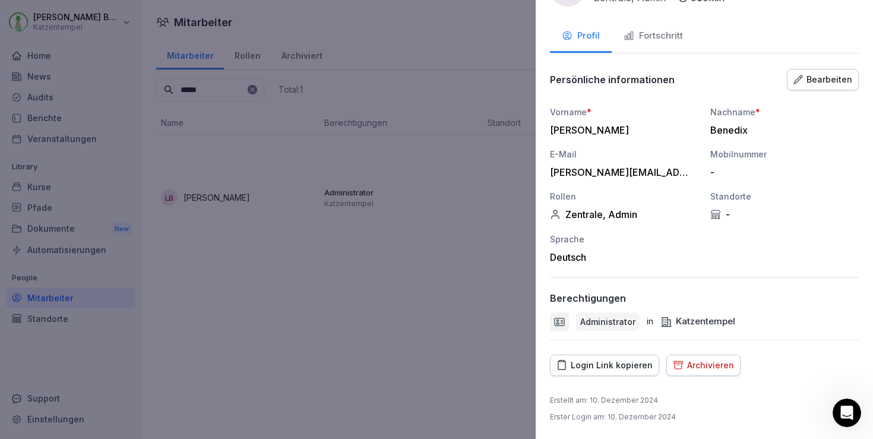
scroll to position [45, 0]
click at [323, 295] on div at bounding box center [436, 219] width 873 height 439
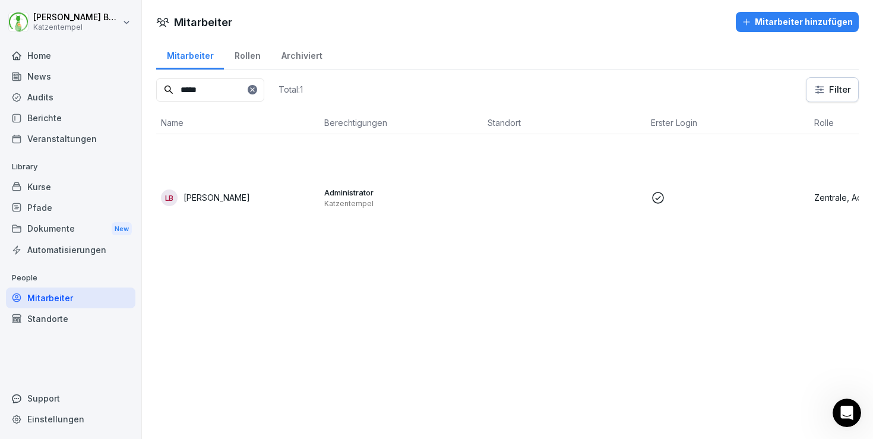
click at [82, 136] on div "Veranstaltungen" at bounding box center [71, 138] width 130 height 21
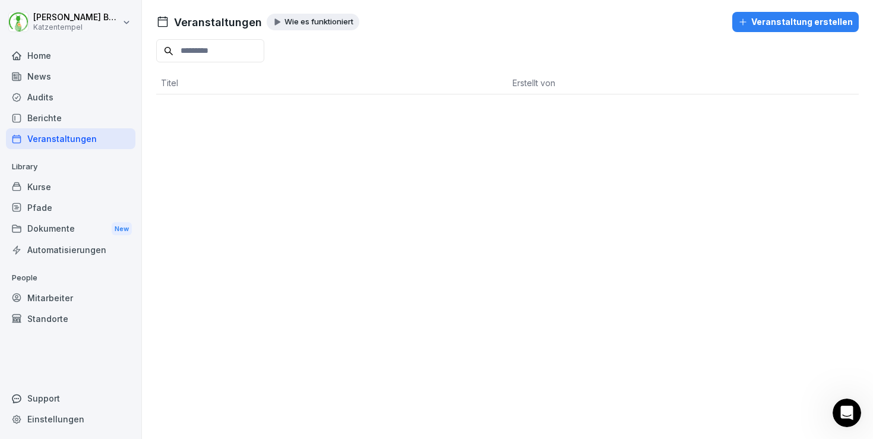
click at [33, 118] on div "Berichte" at bounding box center [71, 118] width 130 height 21
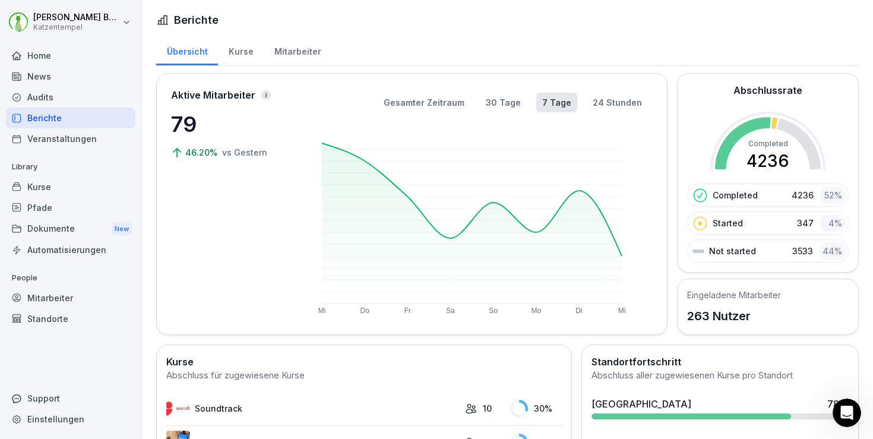
click at [44, 182] on div "Kurse" at bounding box center [71, 186] width 130 height 21
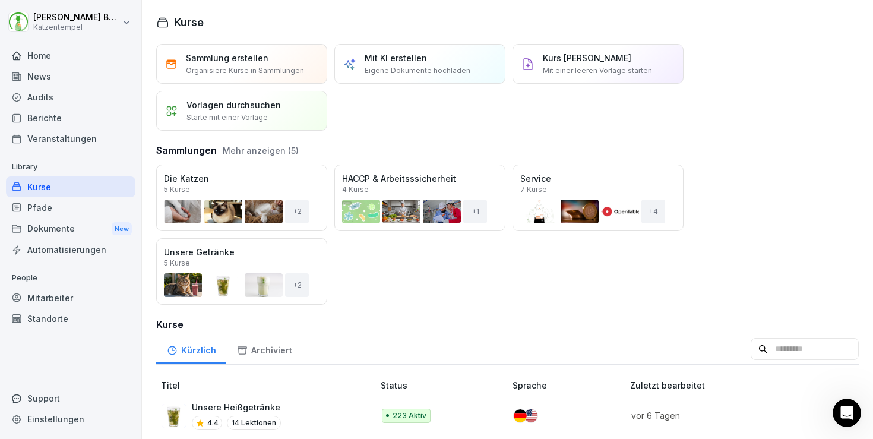
scroll to position [251, 0]
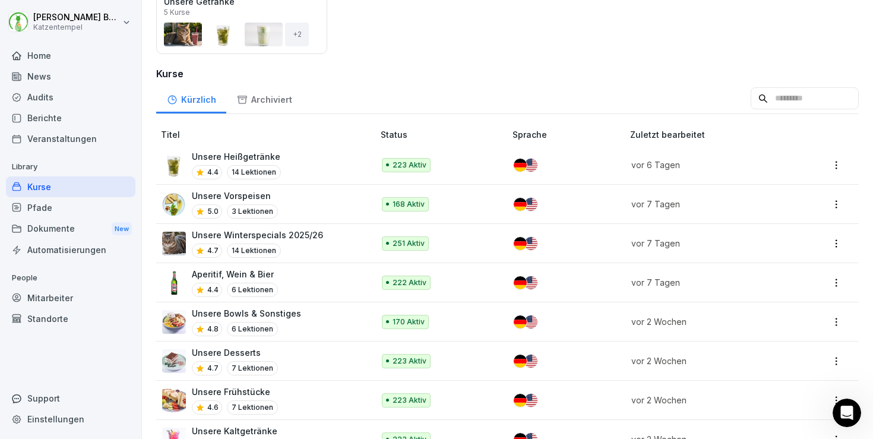
click at [318, 159] on div "Unsere Heißgetränke 4.4 14 Lektionen" at bounding box center [262, 164] width 200 height 29
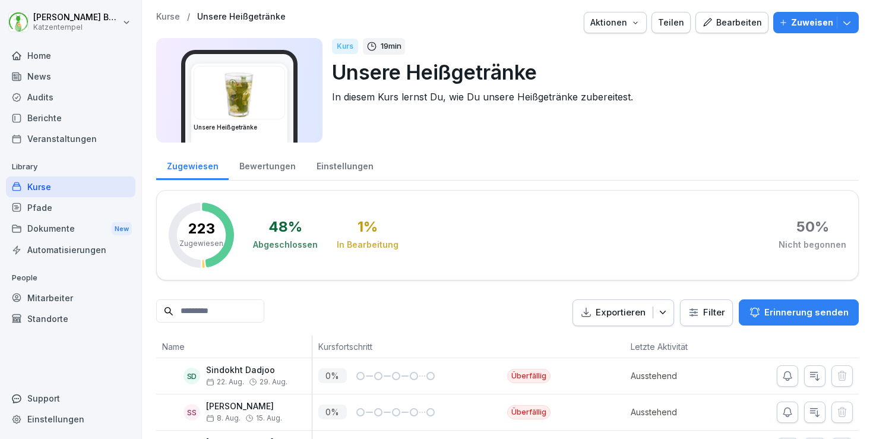
scroll to position [96, 0]
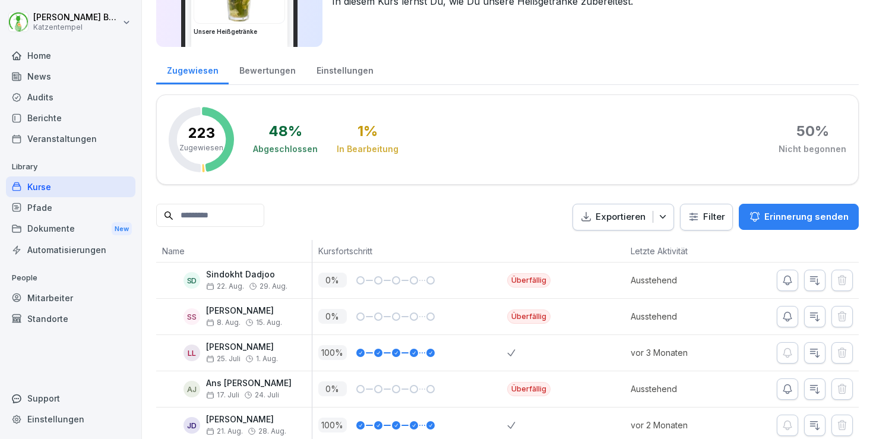
click at [532, 289] on div "Überfällig" at bounding box center [536, 281] width 59 height 36
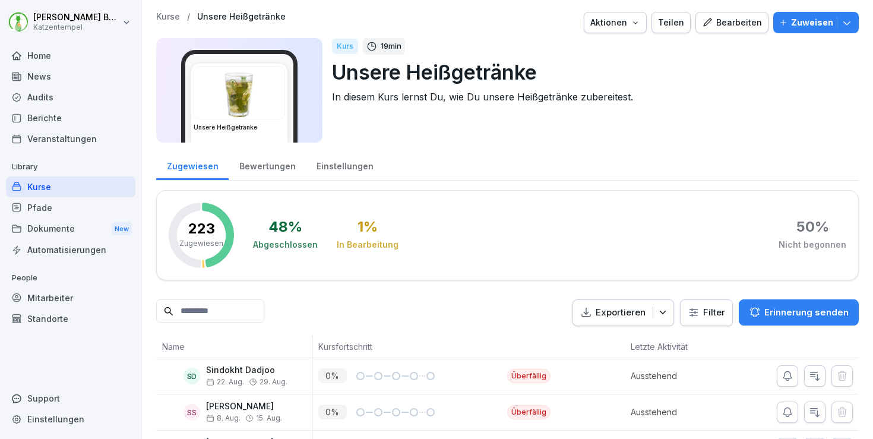
click at [172, 20] on p "Kurse" at bounding box center [168, 17] width 24 height 10
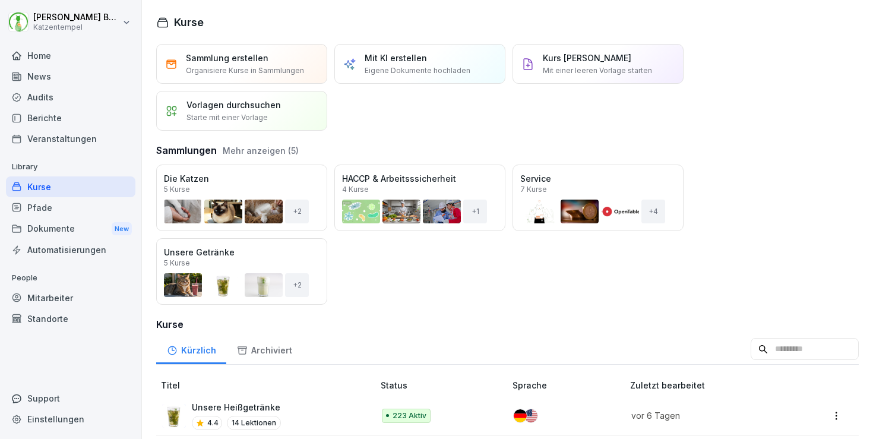
click at [0, 0] on div "Öffnen" at bounding box center [0, 0] width 0 height 0
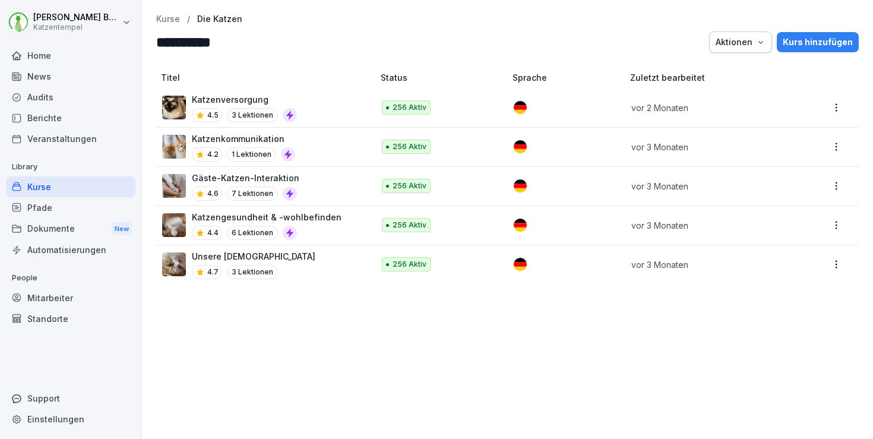
click at [307, 225] on div "Katzengesundheit & -wohlbefinden 4.4 6 Lektionen" at bounding box center [267, 225] width 150 height 29
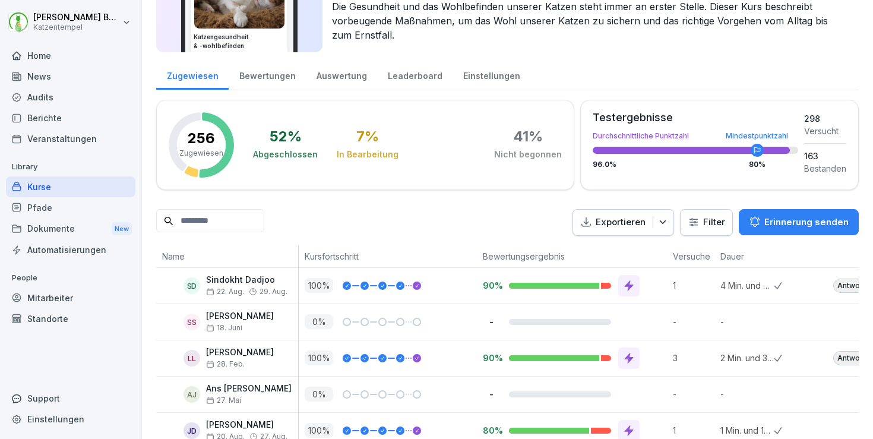
scroll to position [157, 0]
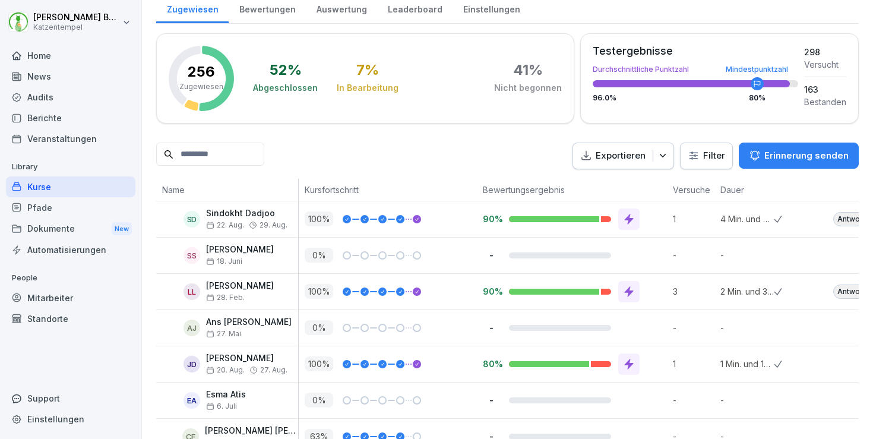
click at [686, 155] on html "[PERSON_NAME] Katzentempel Home News Audits Berichte Veranstaltungen Library Ku…" at bounding box center [436, 219] width 873 height 439
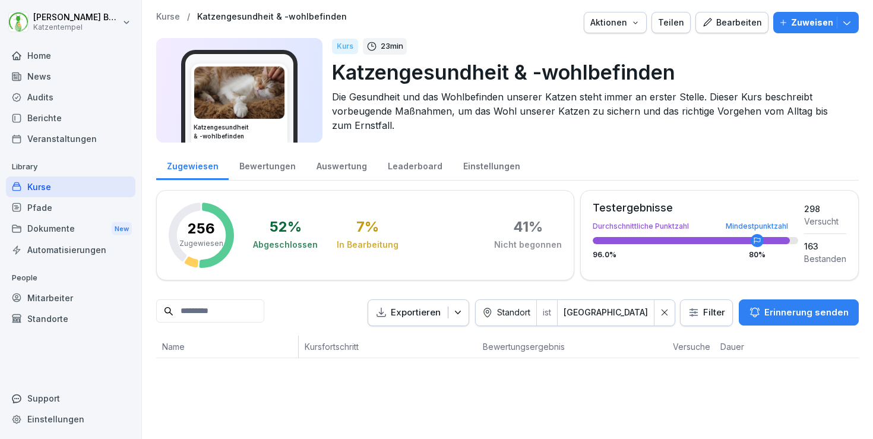
scroll to position [0, 0]
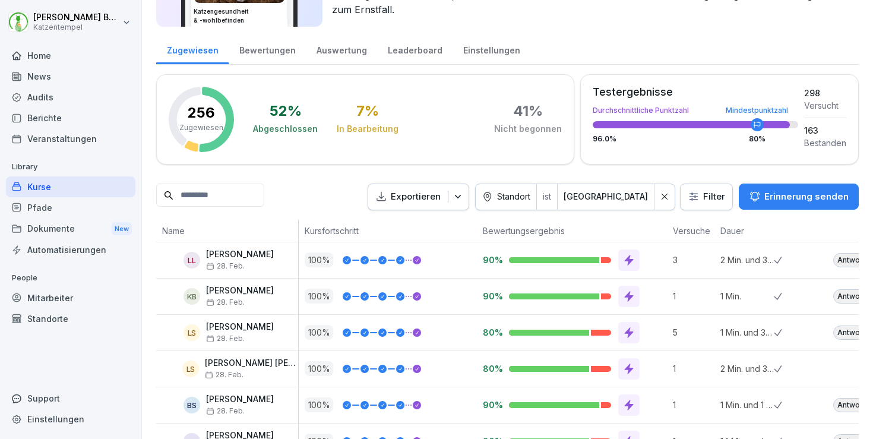
click at [329, 263] on p "100 %" at bounding box center [319, 259] width 29 height 15
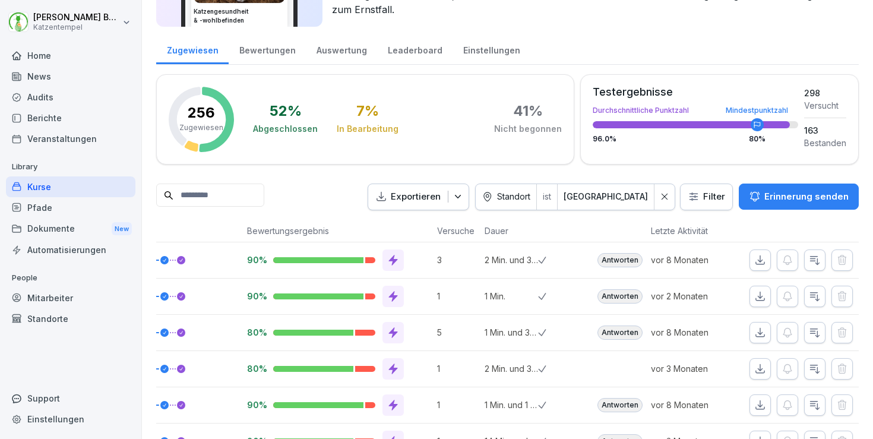
scroll to position [0, 244]
click at [813, 365] on button "button" at bounding box center [814, 368] width 21 height 21
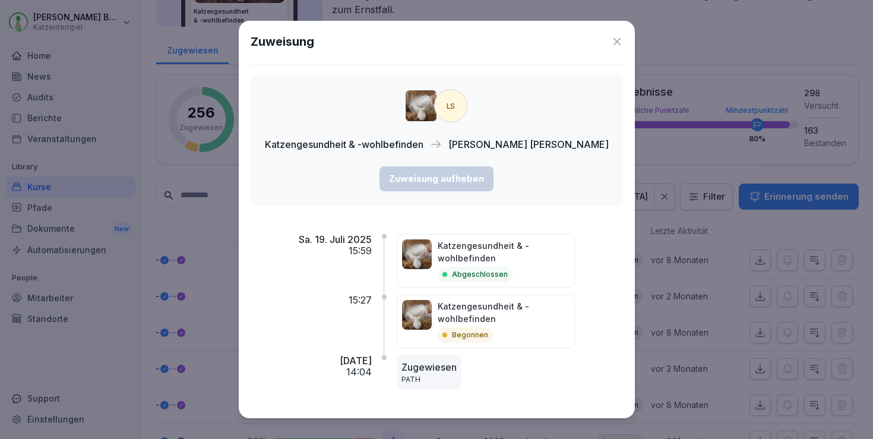
click at [614, 39] on icon at bounding box center [617, 41] width 7 height 7
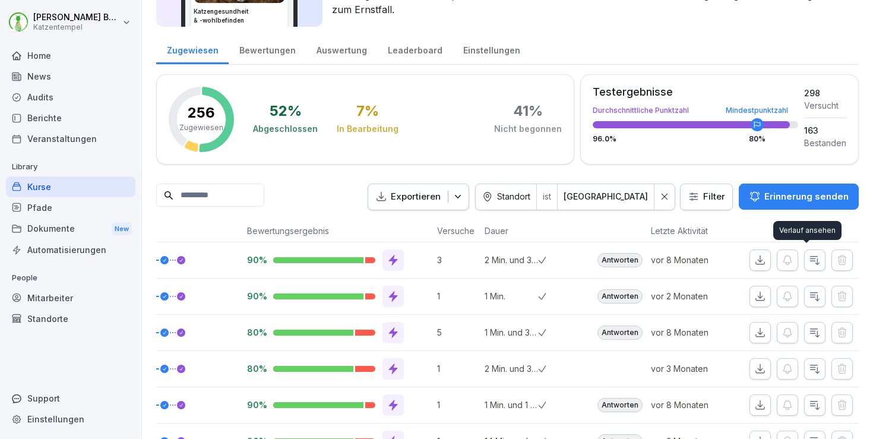
click at [805, 253] on button "button" at bounding box center [814, 260] width 21 height 21
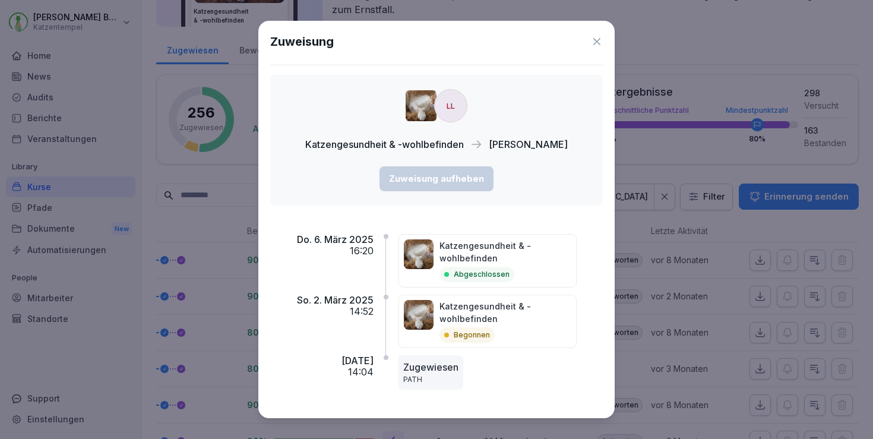
click at [594, 37] on icon at bounding box center [597, 42] width 12 height 12
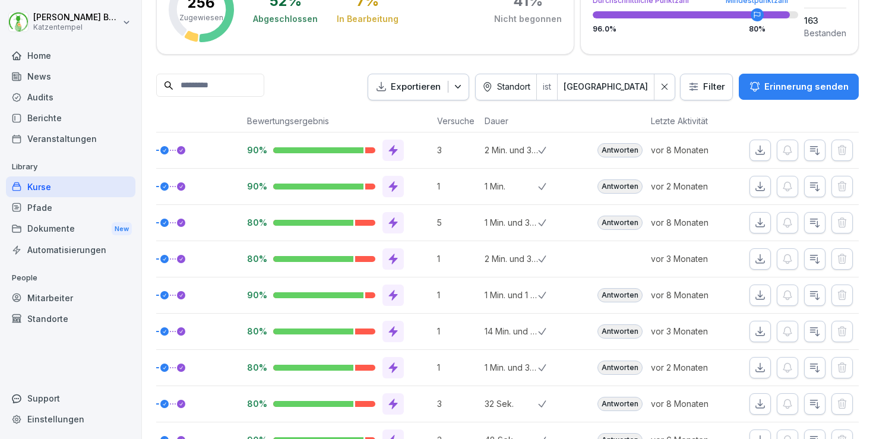
scroll to position [259, 0]
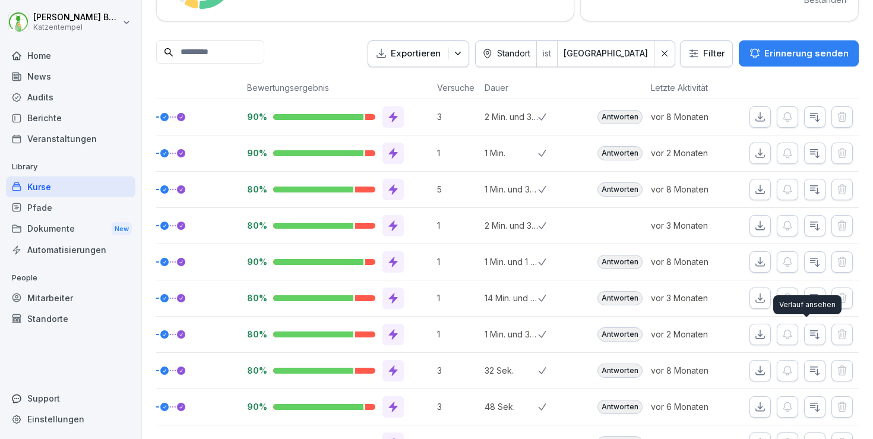
click at [811, 337] on icon "button" at bounding box center [815, 334] width 9 height 8
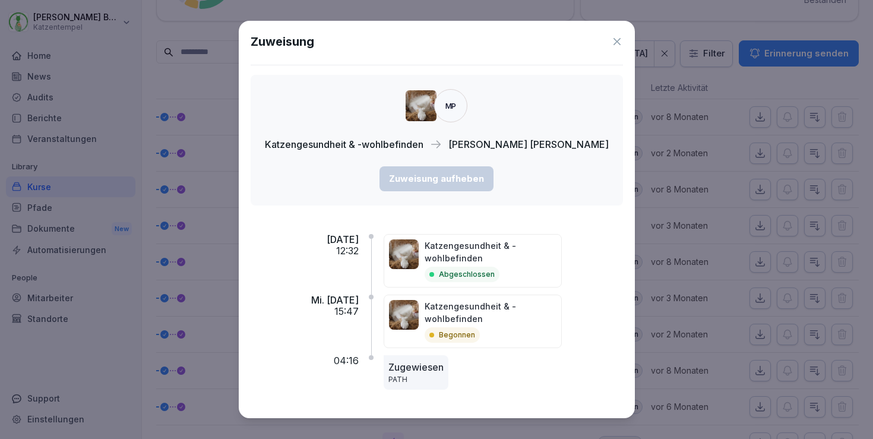
click at [611, 43] on icon at bounding box center [617, 42] width 12 height 12
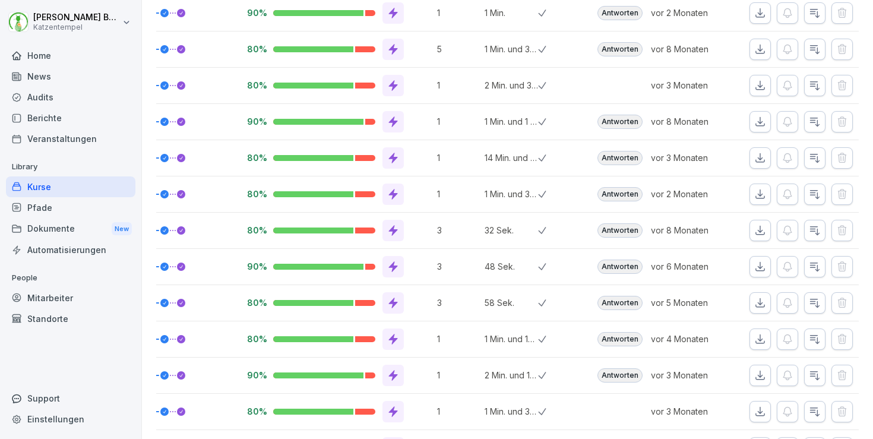
scroll to position [438, 0]
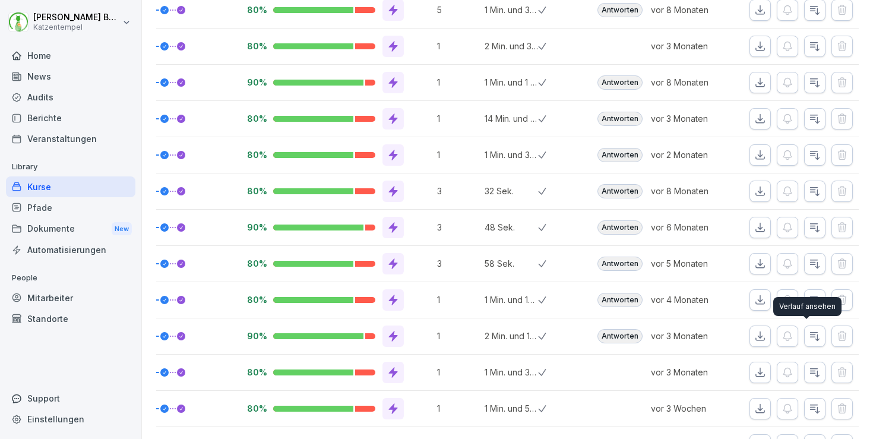
click at [811, 334] on icon "button" at bounding box center [815, 336] width 9 height 8
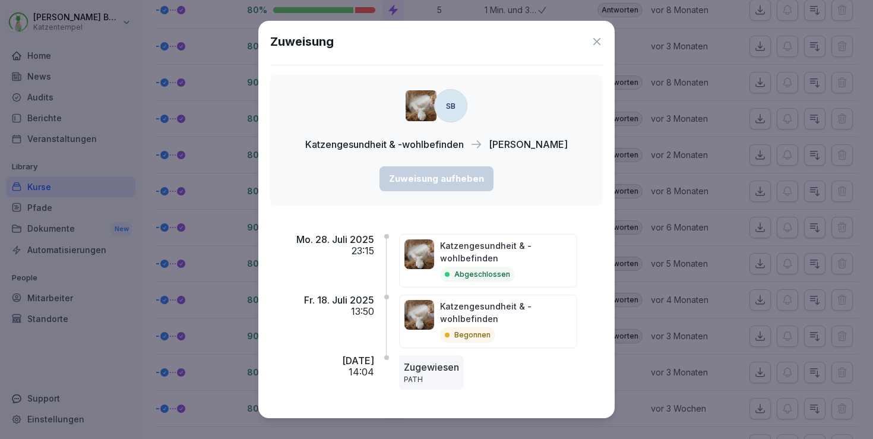
click at [596, 39] on icon at bounding box center [597, 42] width 12 height 12
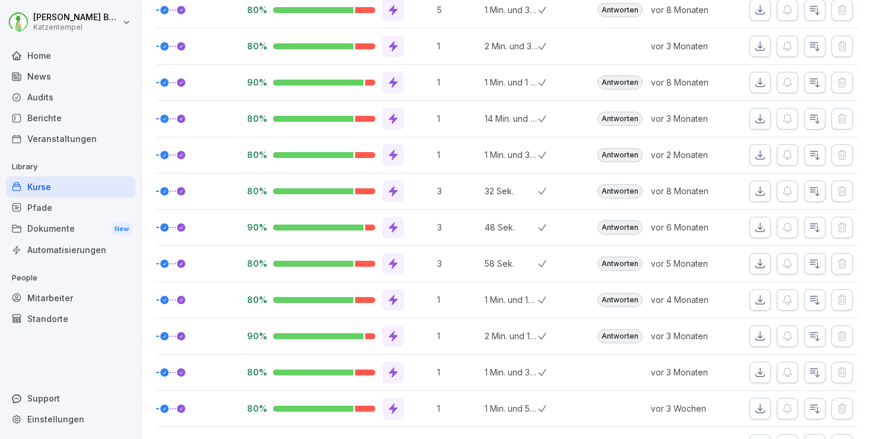
scroll to position [0, 239]
click at [809, 264] on icon "button" at bounding box center [815, 264] width 12 height 12
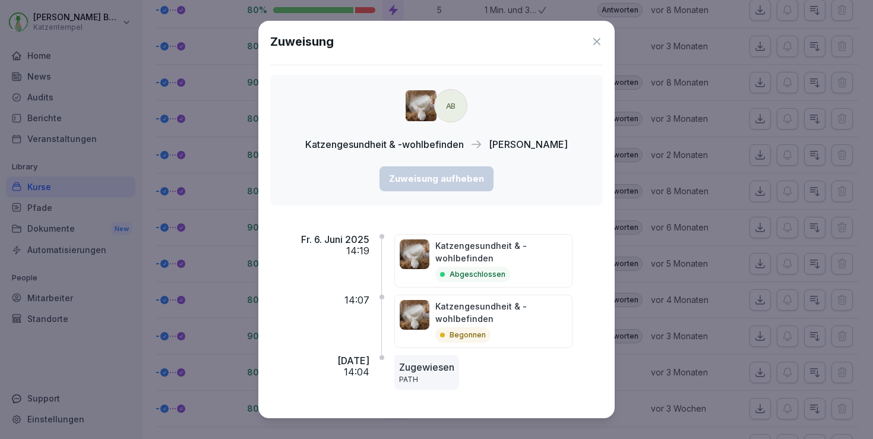
click at [597, 42] on icon at bounding box center [596, 41] width 7 height 7
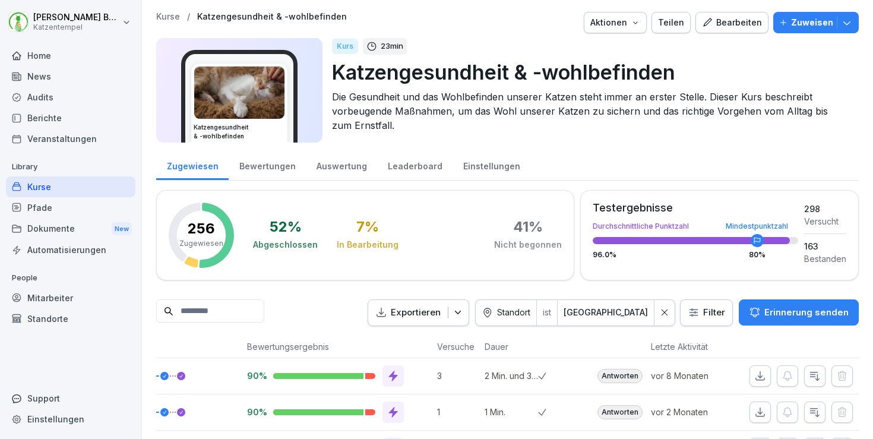
scroll to position [0, 0]
click at [419, 171] on div "Leaderboard" at bounding box center [414, 165] width 75 height 30
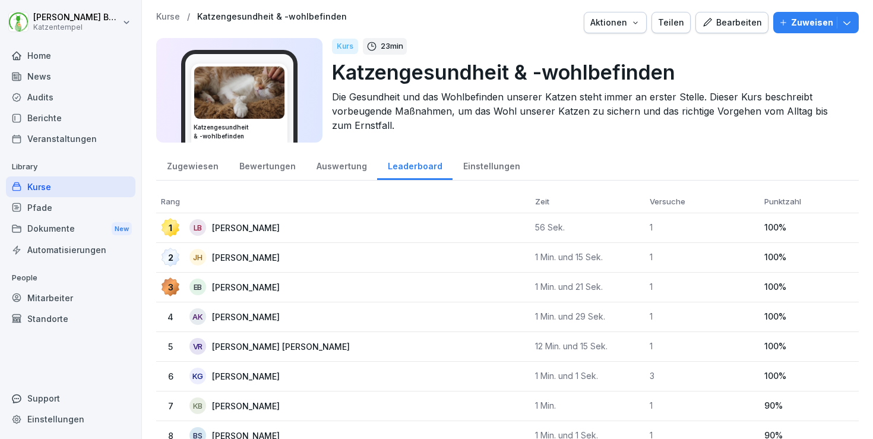
click at [495, 164] on div "Einstellungen" at bounding box center [492, 165] width 78 height 30
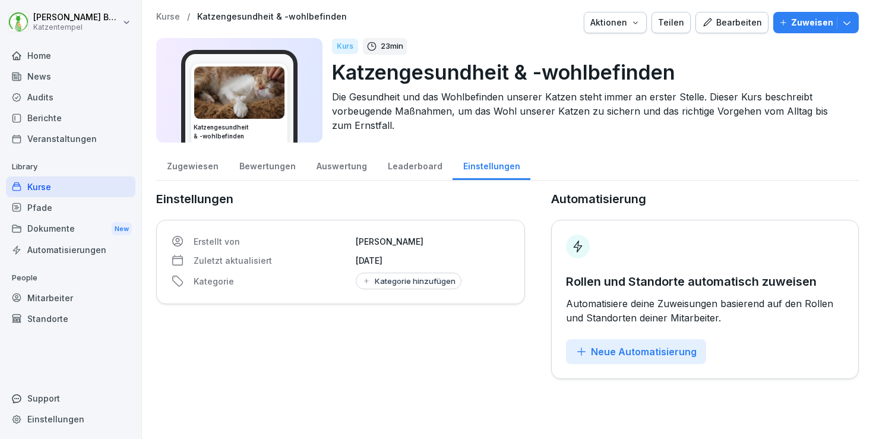
click at [394, 157] on div "Leaderboard" at bounding box center [414, 165] width 75 height 30
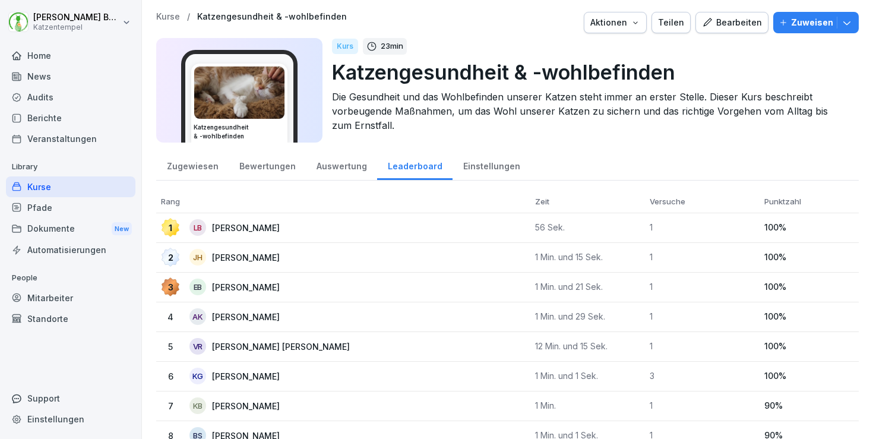
click at [327, 165] on div "Auswertung" at bounding box center [341, 165] width 71 height 30
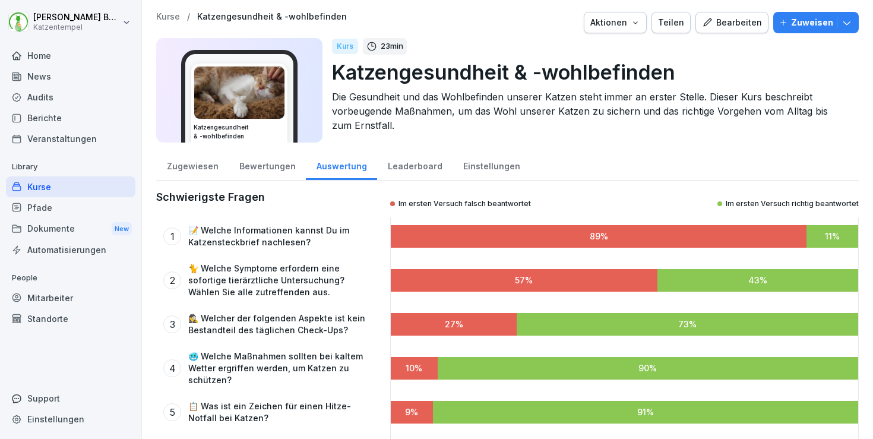
click at [258, 163] on div "Bewertungen" at bounding box center [267, 165] width 77 height 30
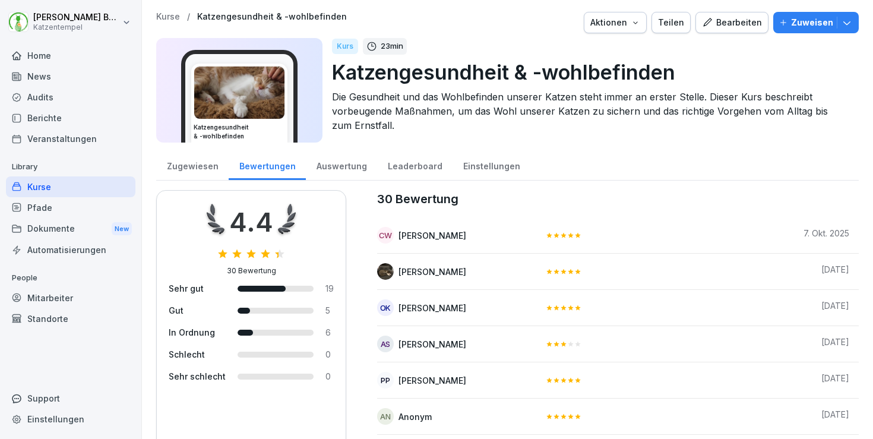
click at [191, 162] on div "Zugewiesen" at bounding box center [192, 165] width 72 height 30
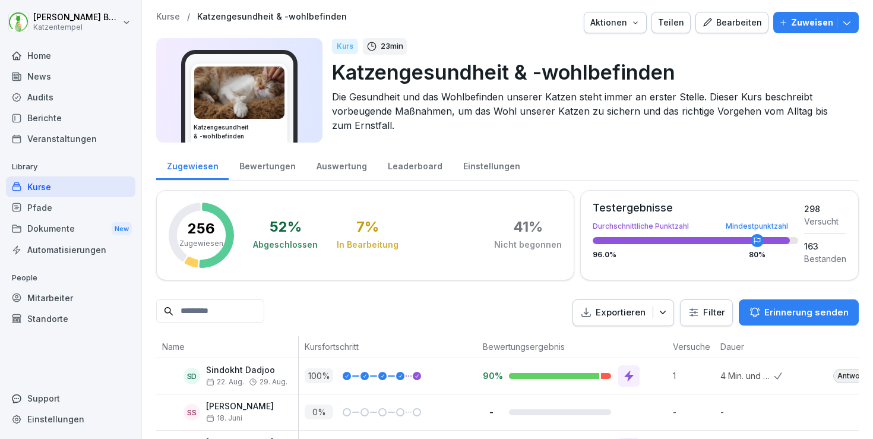
click at [725, 31] on button "Bearbeiten" at bounding box center [732, 22] width 73 height 21
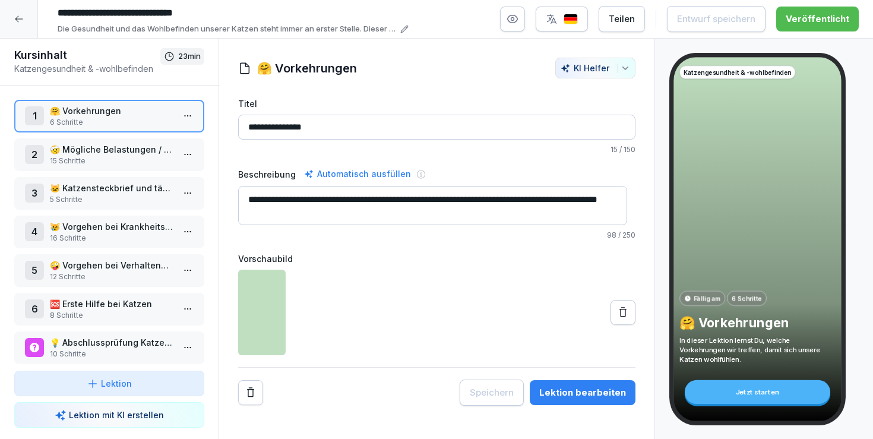
click at [15, 20] on icon at bounding box center [19, 19] width 10 height 10
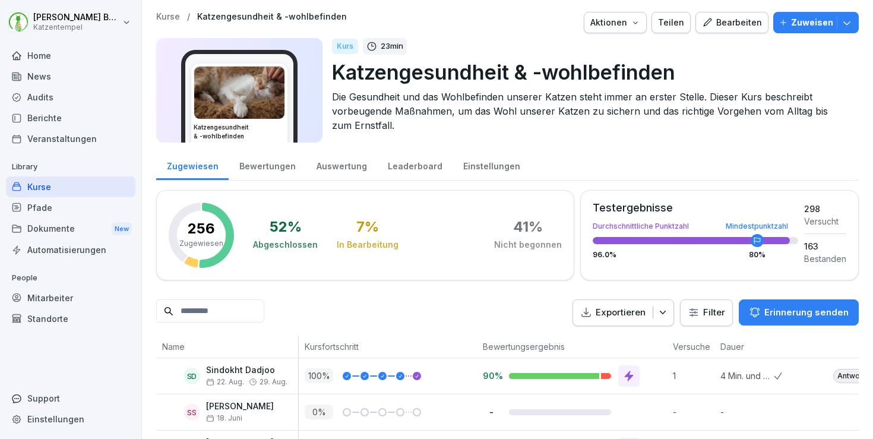
click at [53, 121] on div "Berichte" at bounding box center [71, 118] width 130 height 21
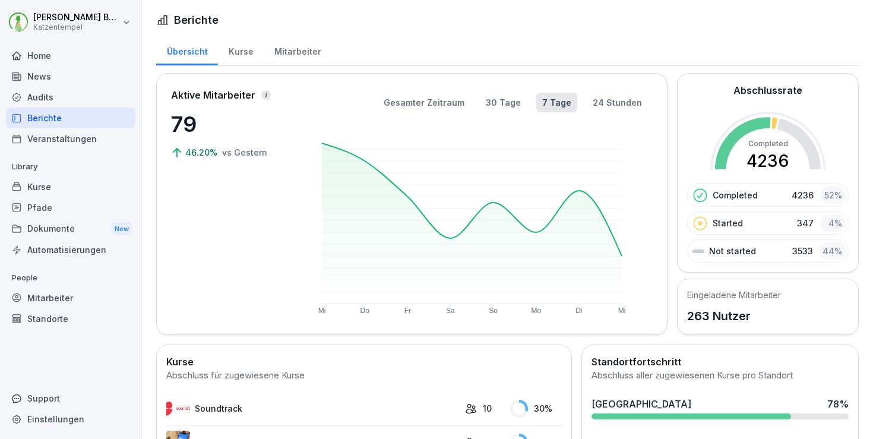
click at [239, 46] on div "Kurse" at bounding box center [241, 50] width 46 height 30
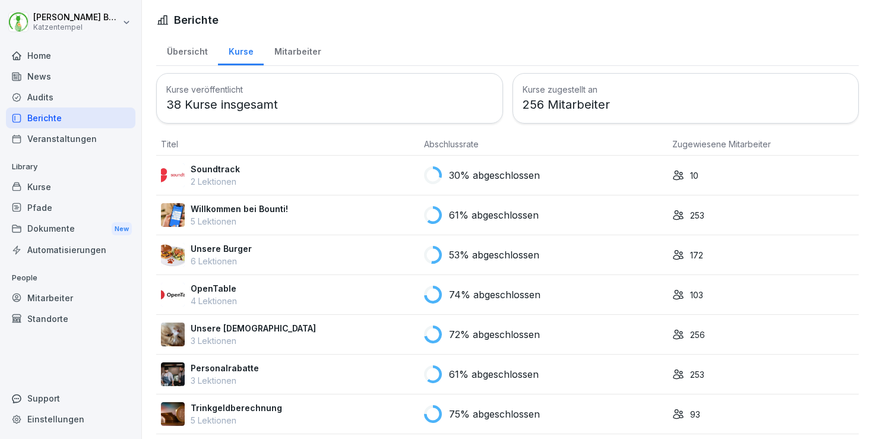
click at [198, 65] on div "Übersicht" at bounding box center [187, 50] width 62 height 30
